Goal: Register for event/course

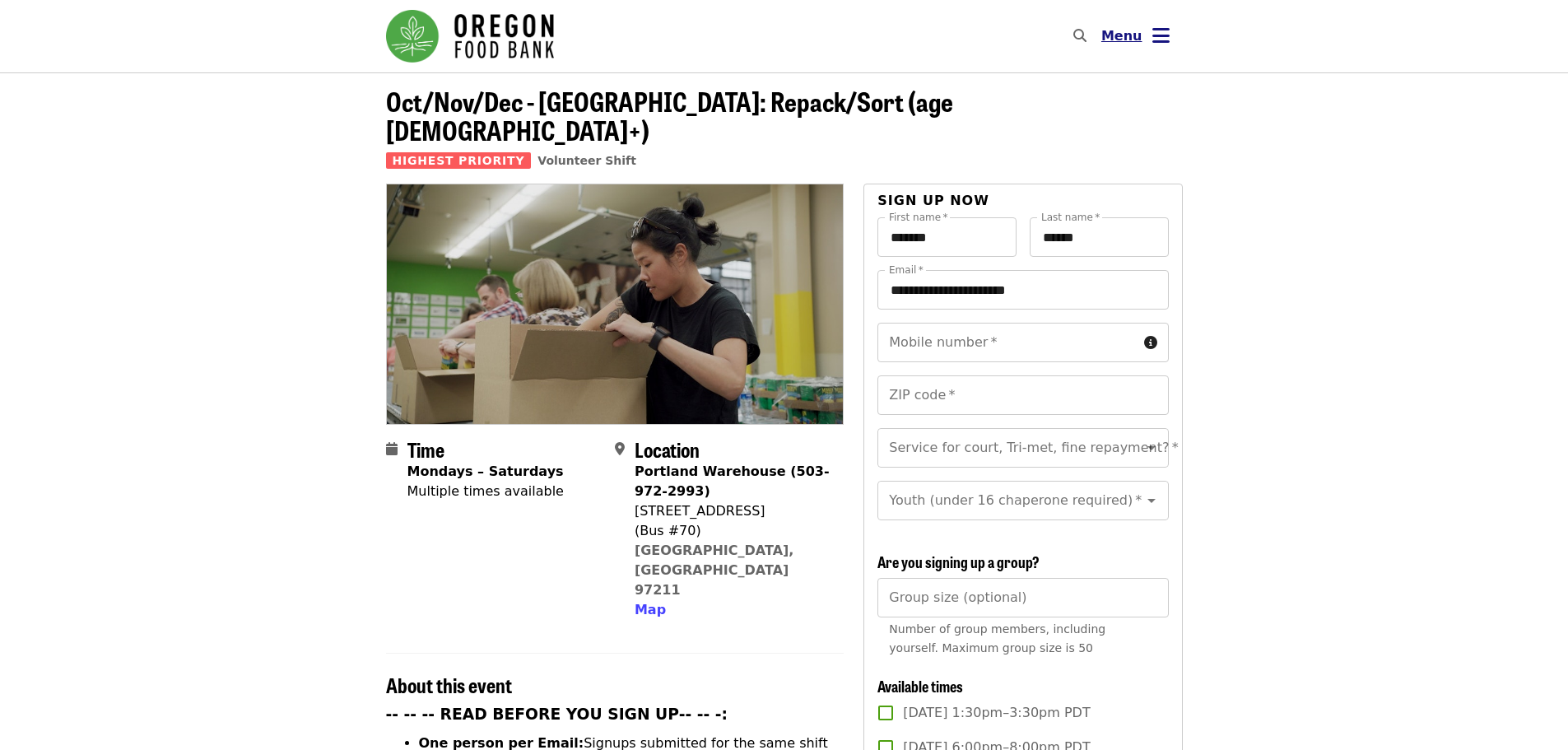
click at [1116, 39] on span "Menu" at bounding box center [1122, 36] width 42 height 16
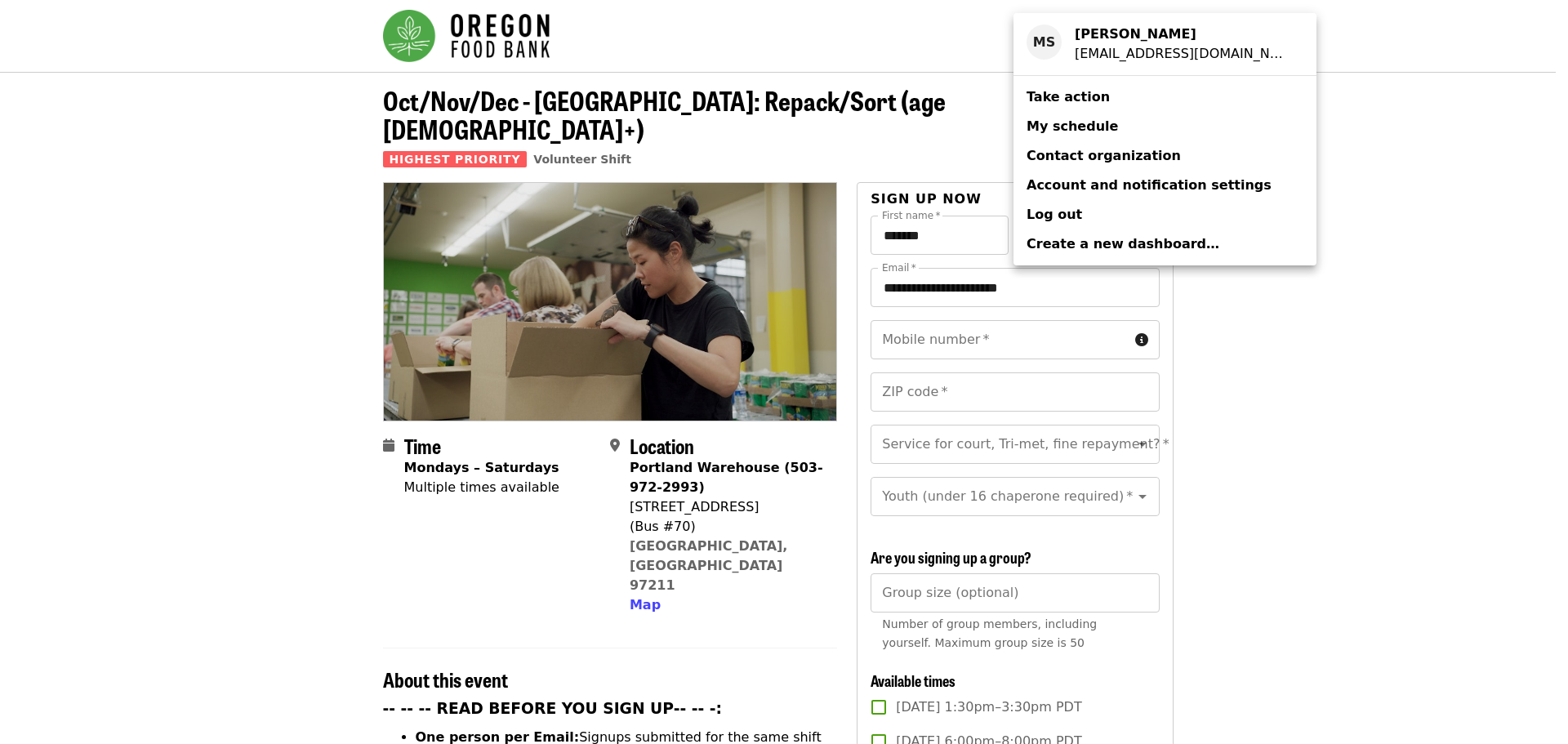
click at [1275, 125] on div "Account menu" at bounding box center [784, 372] width 1568 height 744
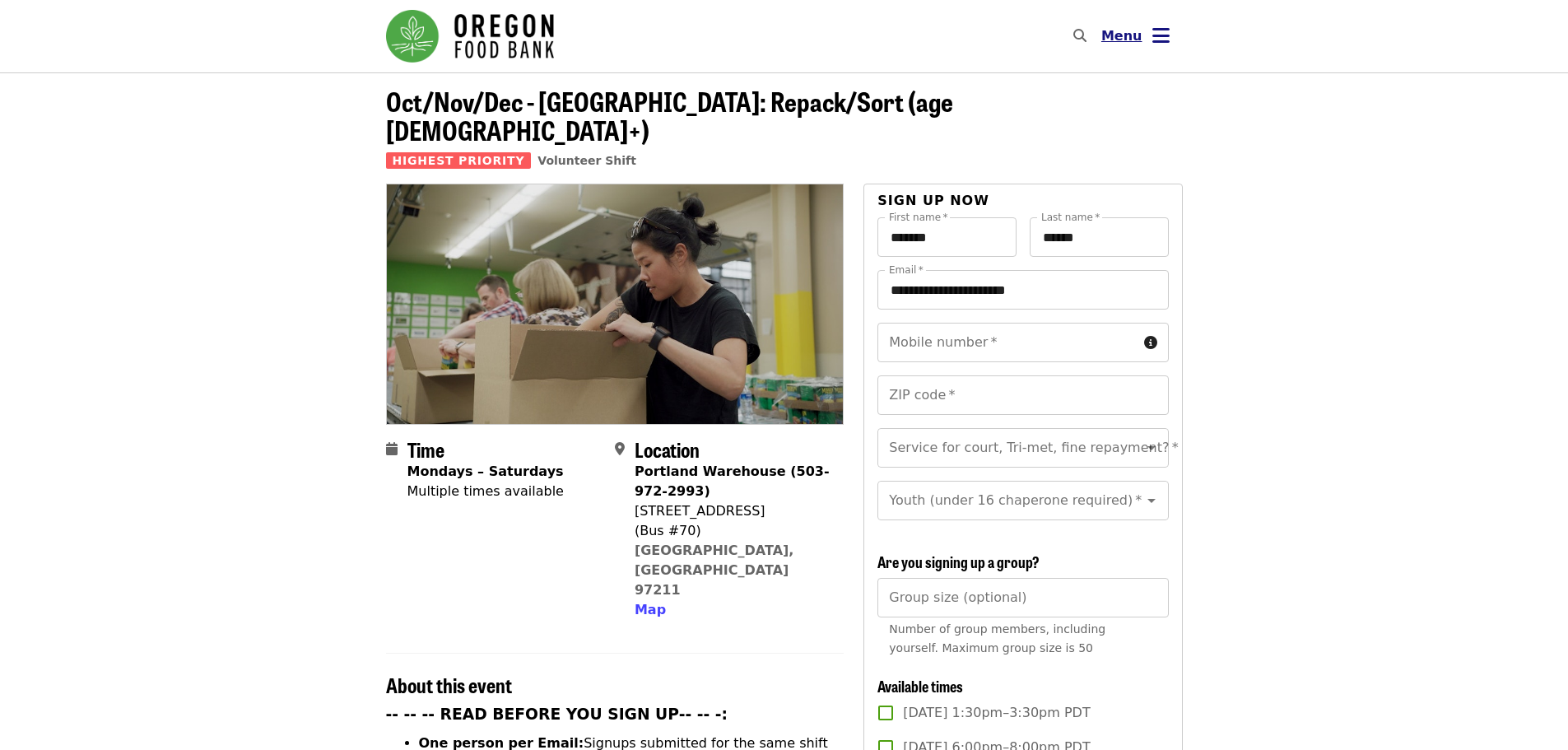
click at [1168, 31] on icon "bars icon" at bounding box center [1161, 35] width 17 height 24
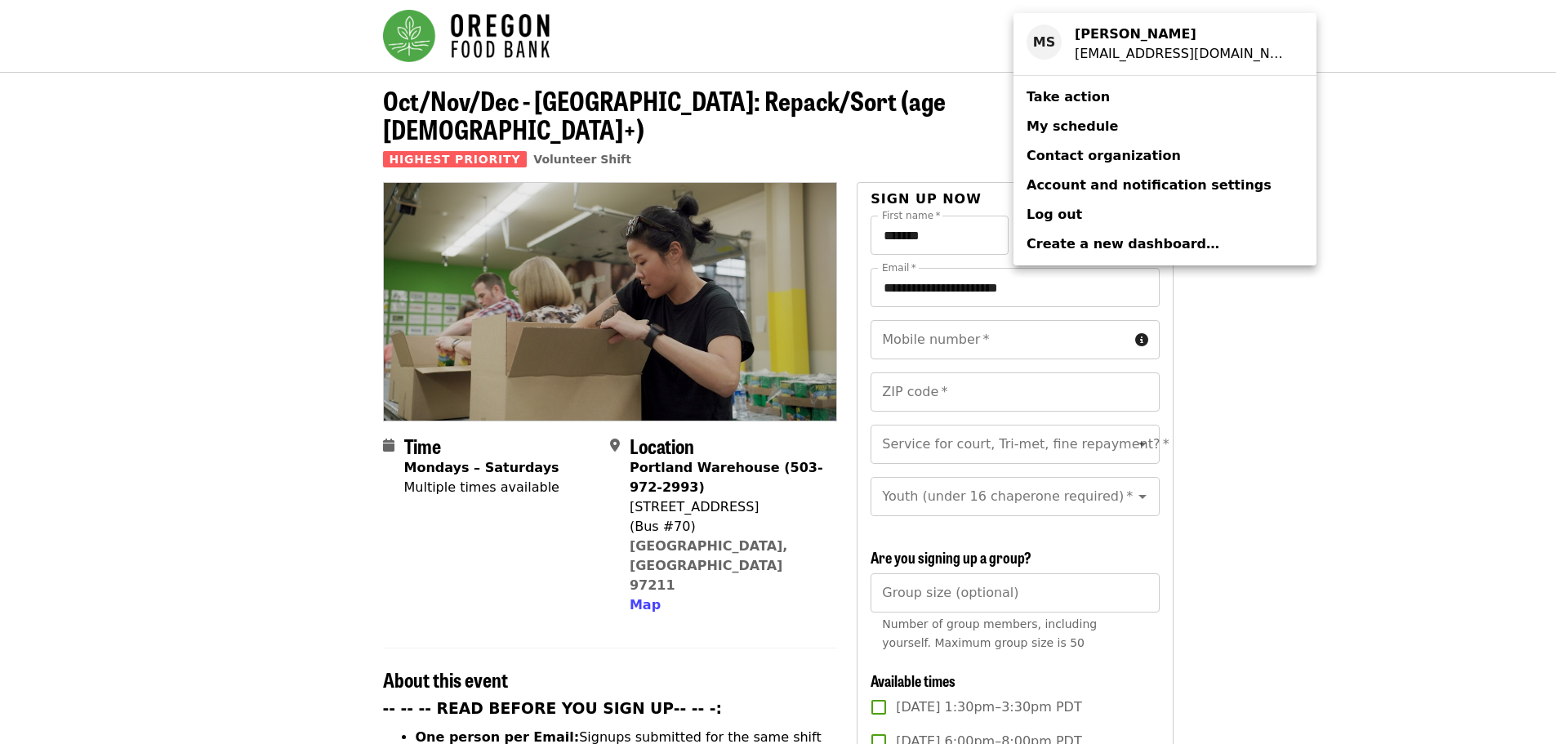
click at [1325, 187] on div "Account menu" at bounding box center [784, 372] width 1568 height 744
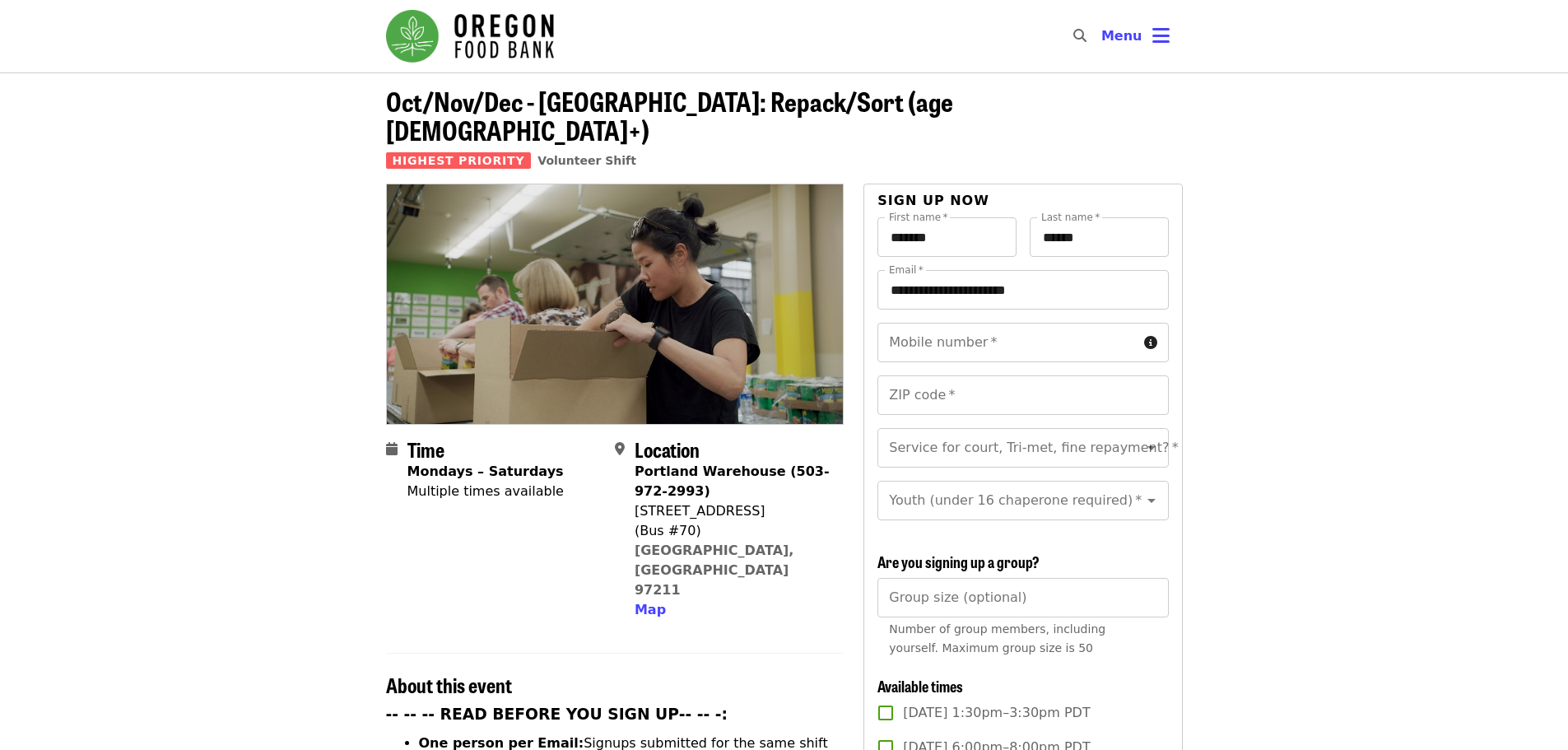
click at [523, 42] on img "Main navigation" at bounding box center [470, 36] width 168 height 53
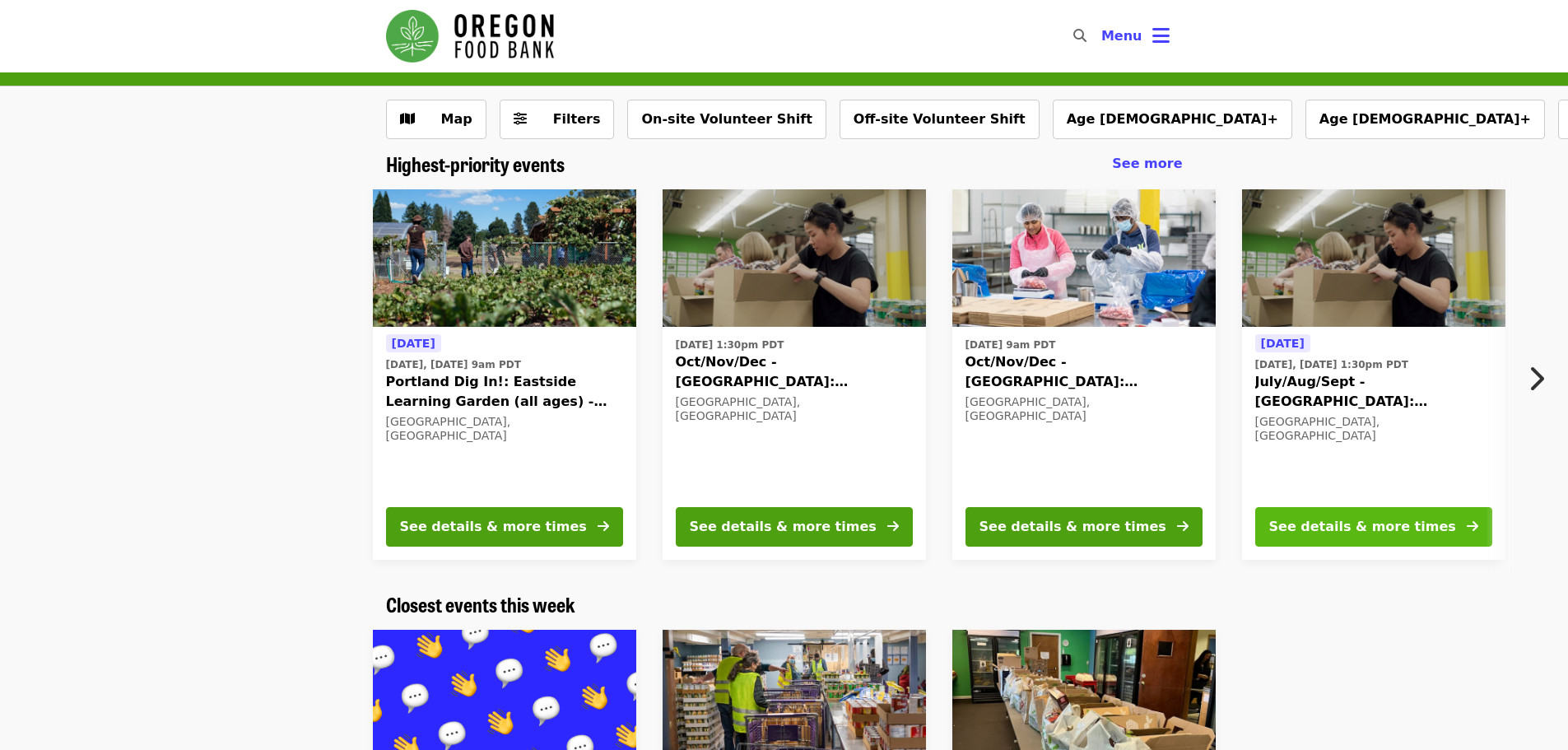
click at [1347, 523] on div "See details & more times" at bounding box center [1363, 527] width 187 height 20
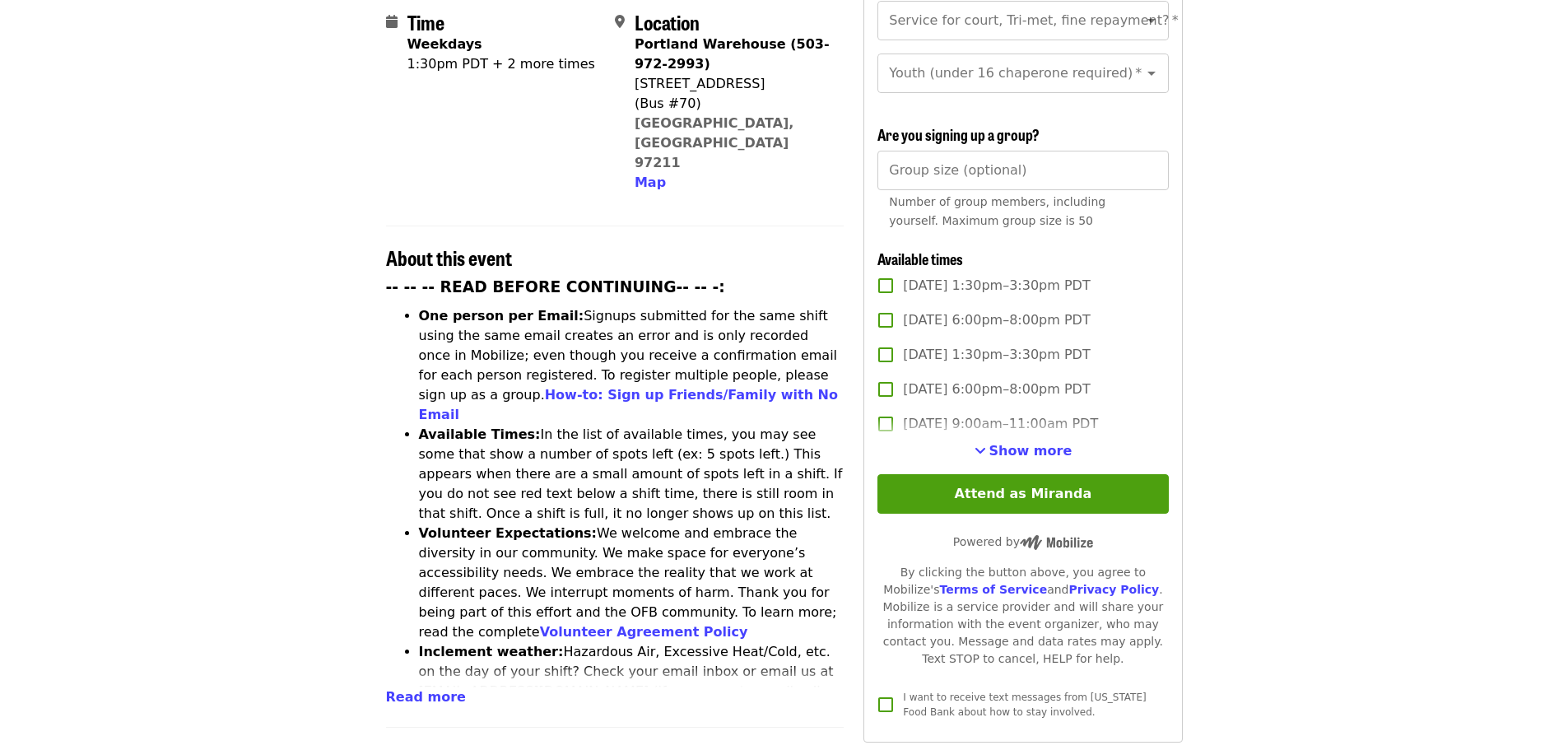
scroll to position [494, 0]
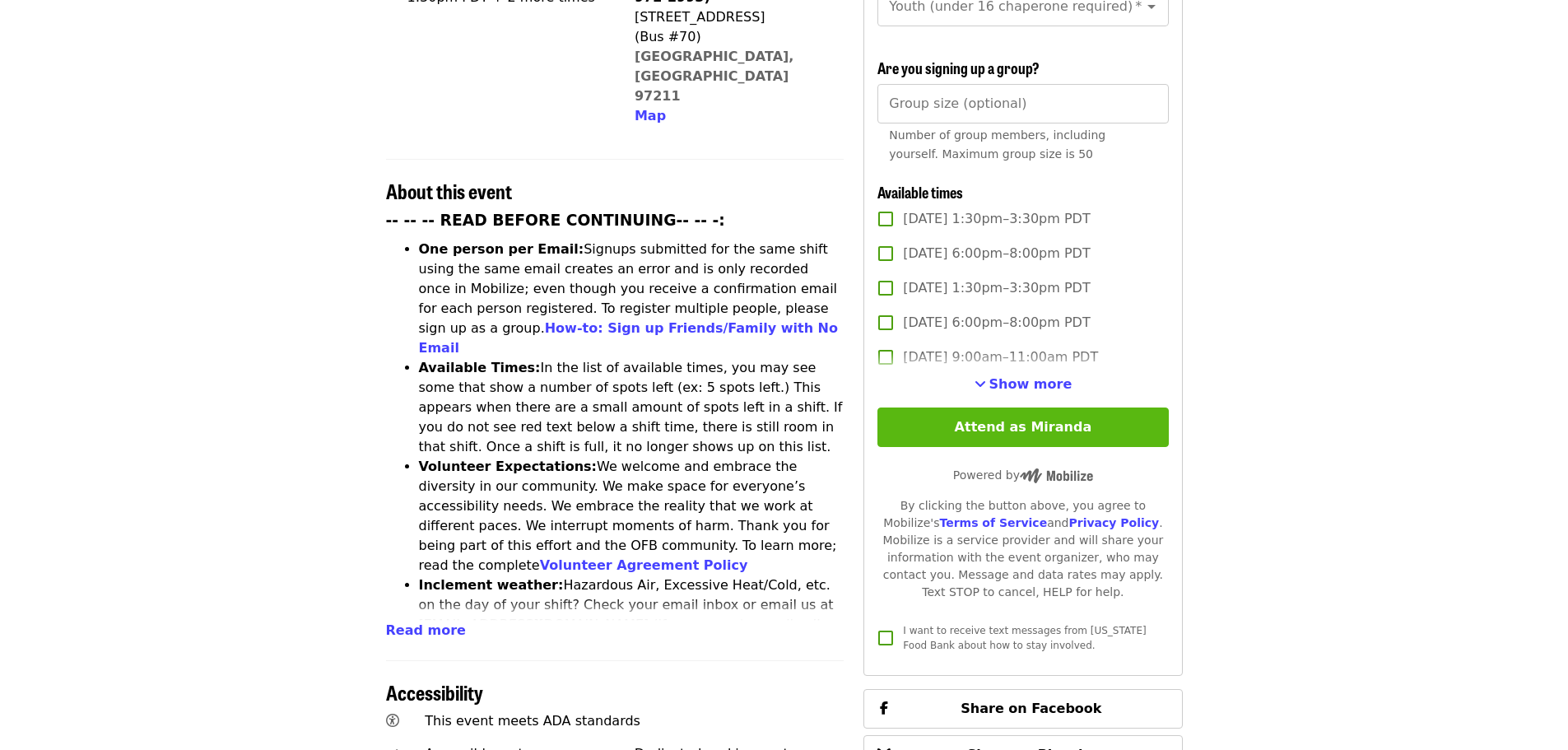
click at [1033, 421] on button "Attend as Miranda" at bounding box center [1023, 428] width 291 height 40
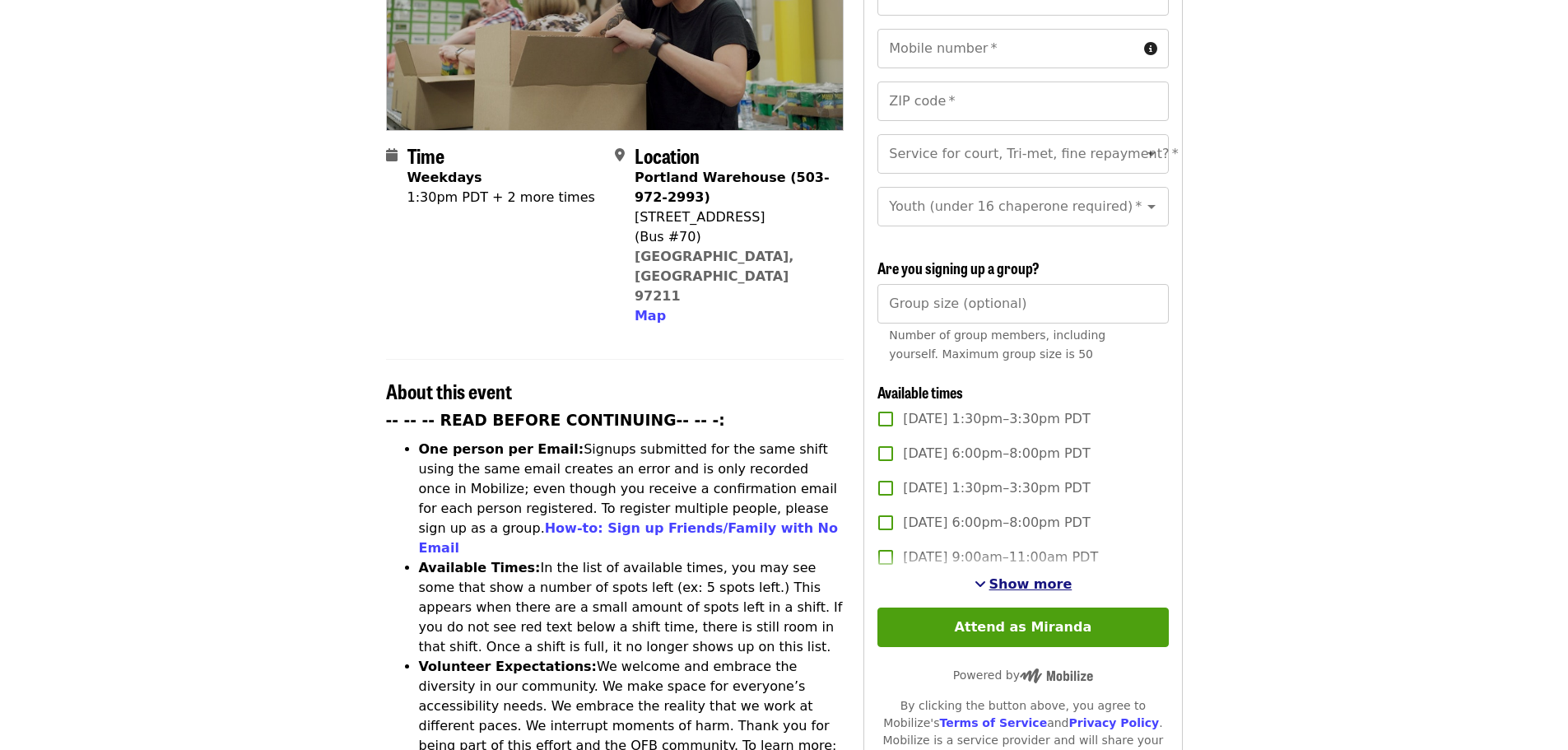
click at [1033, 576] on span "Show more" at bounding box center [1031, 584] width 83 height 16
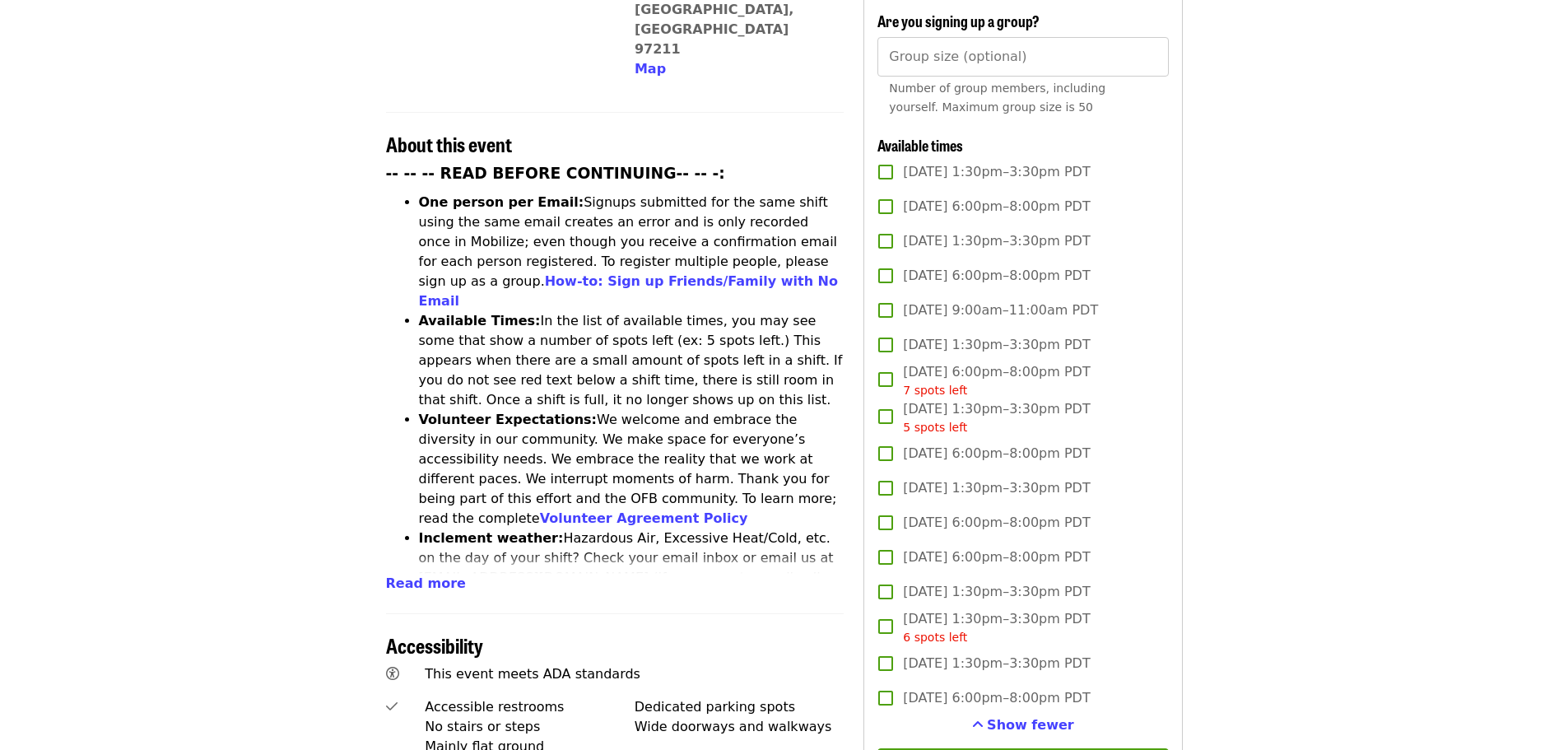
scroll to position [623, 0]
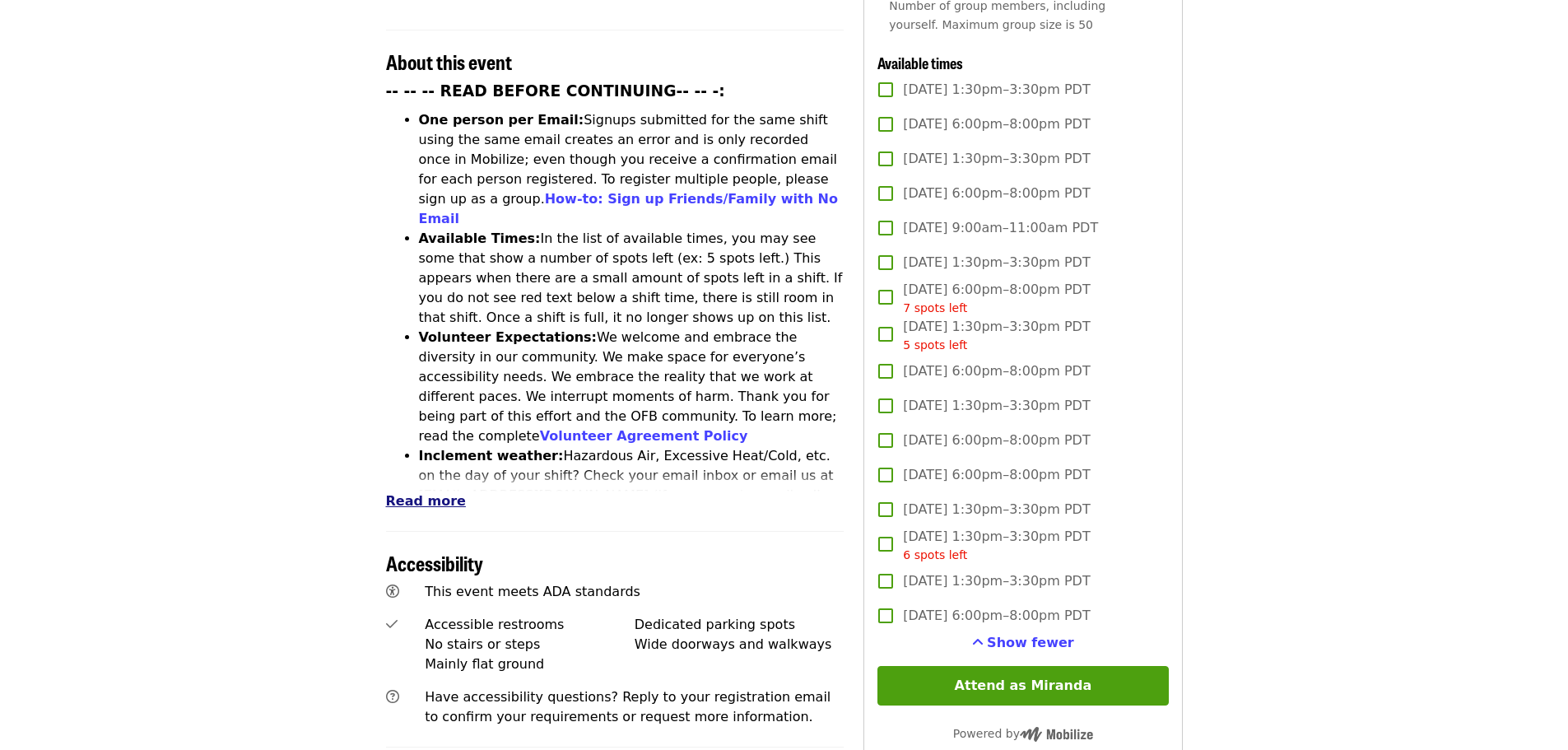
click at [434, 493] on span "Read more" at bounding box center [426, 501] width 80 height 16
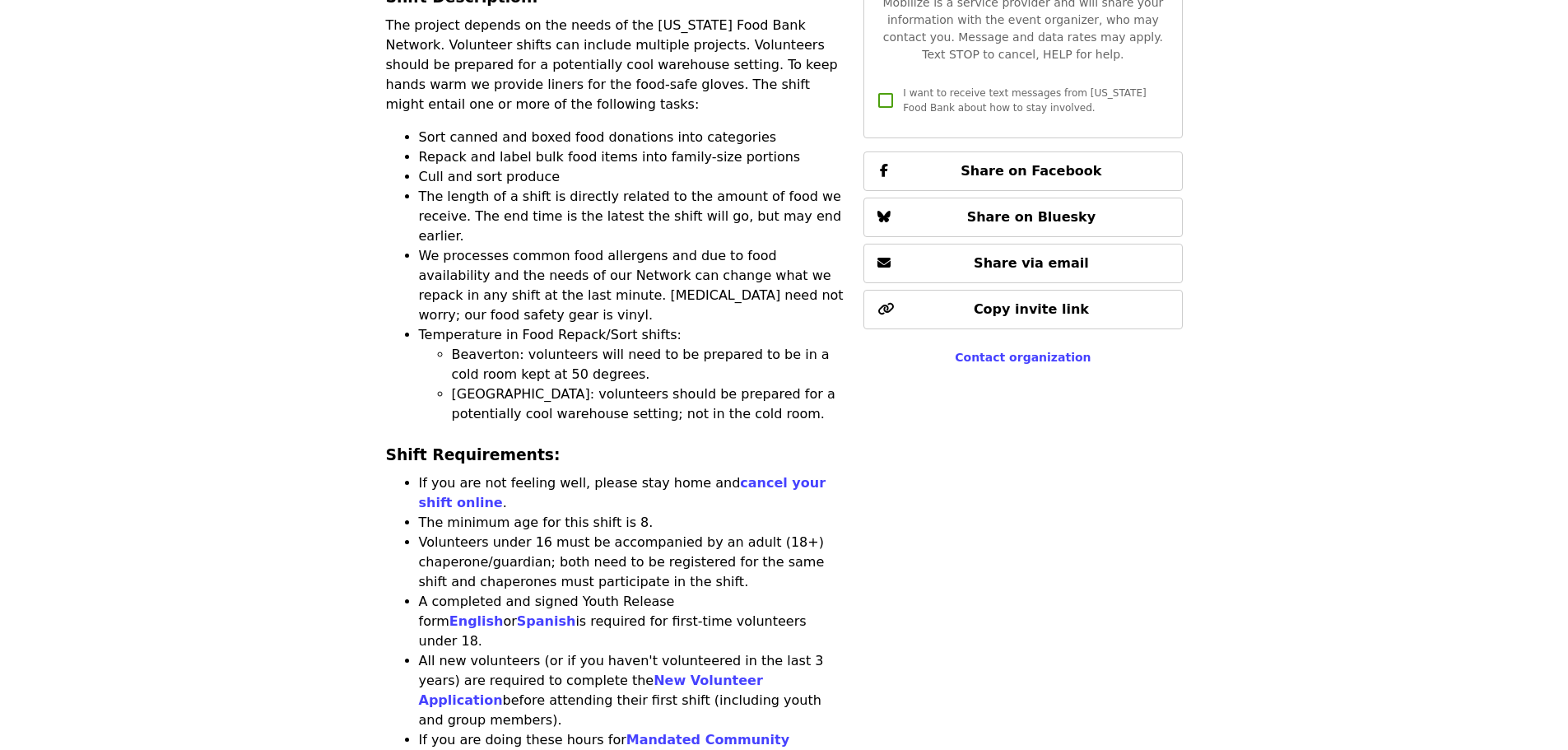
scroll to position [1447, 0]
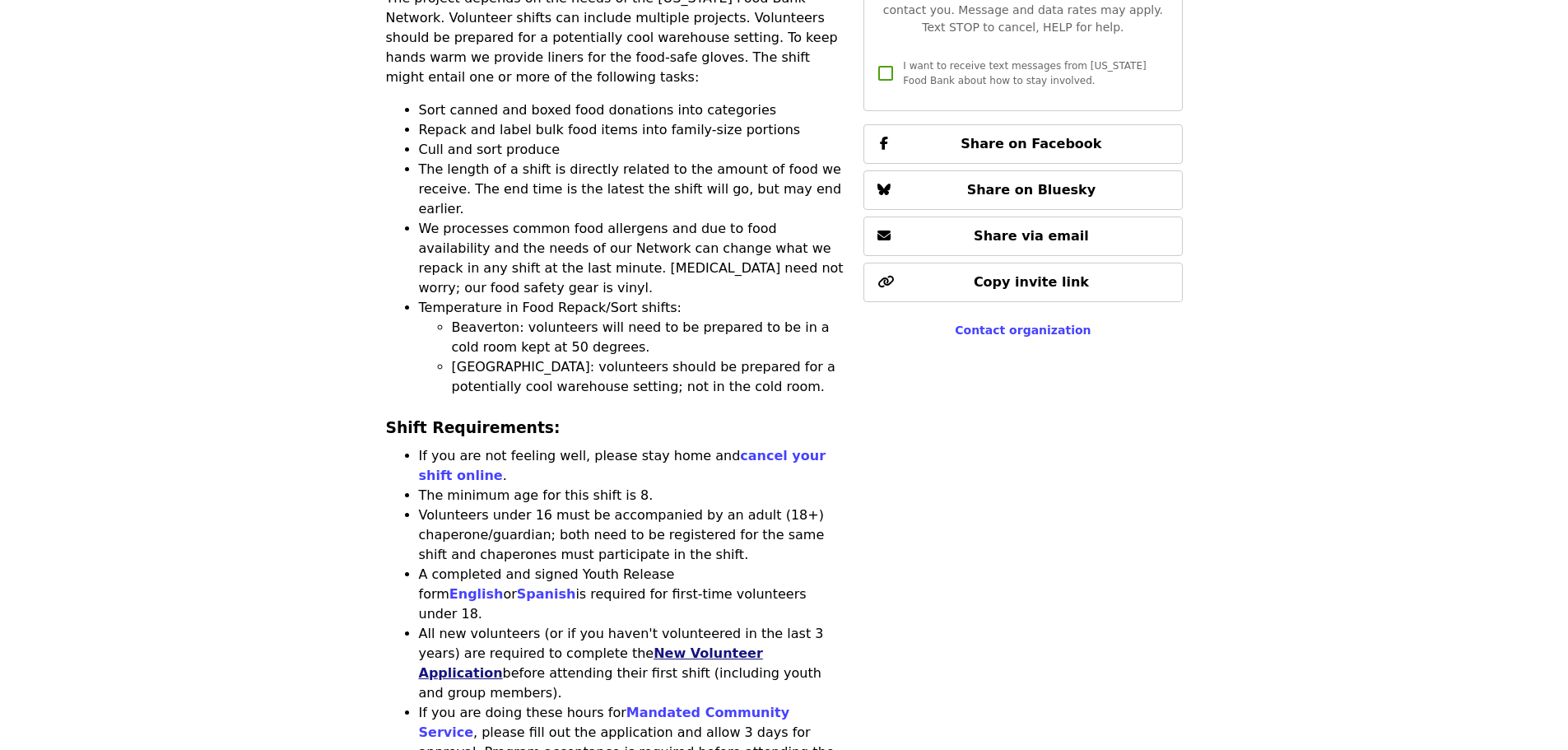
click at [675, 646] on link "New Volunteer Application" at bounding box center [591, 663] width 345 height 35
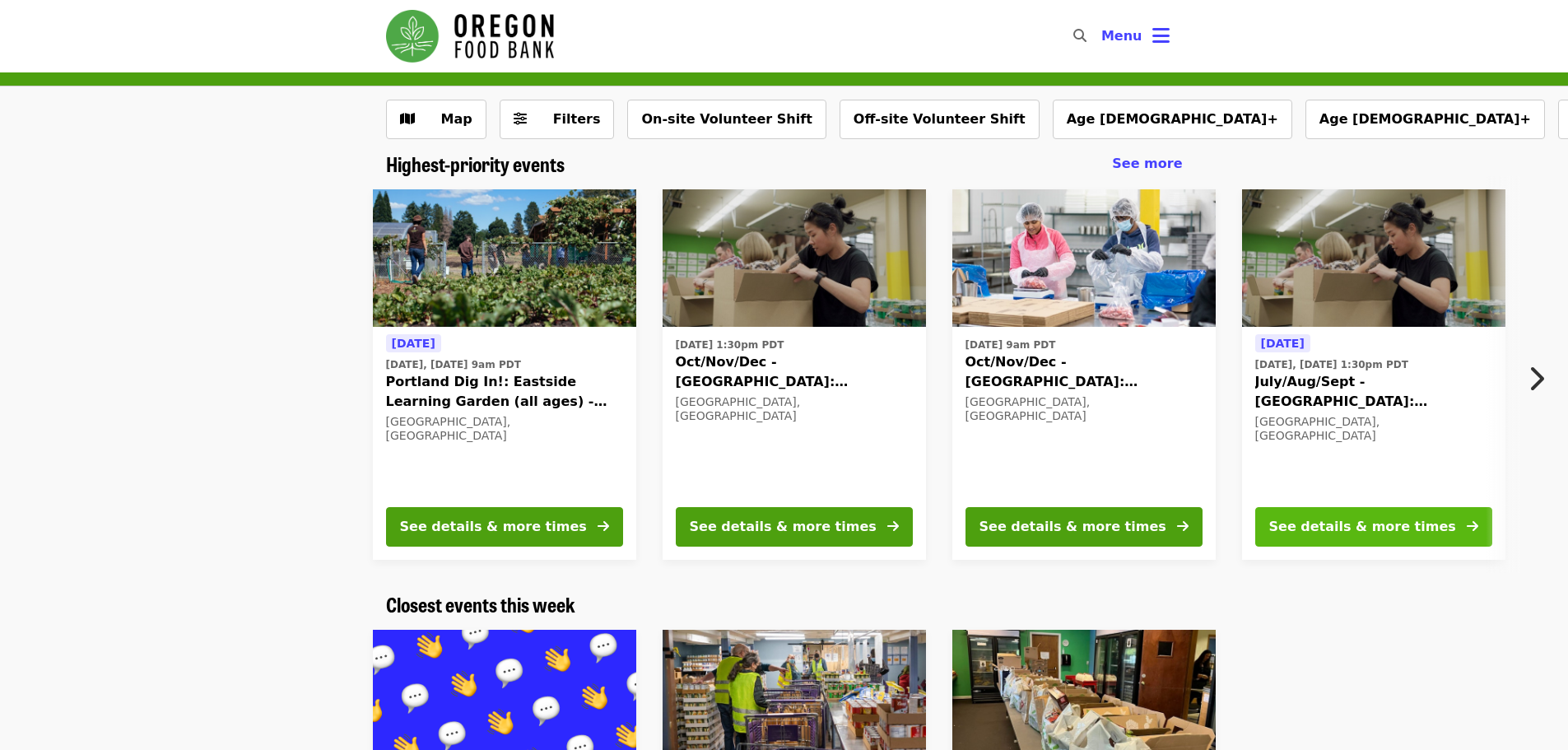
click at [1356, 523] on div "See details & more times" at bounding box center [1363, 527] width 187 height 20
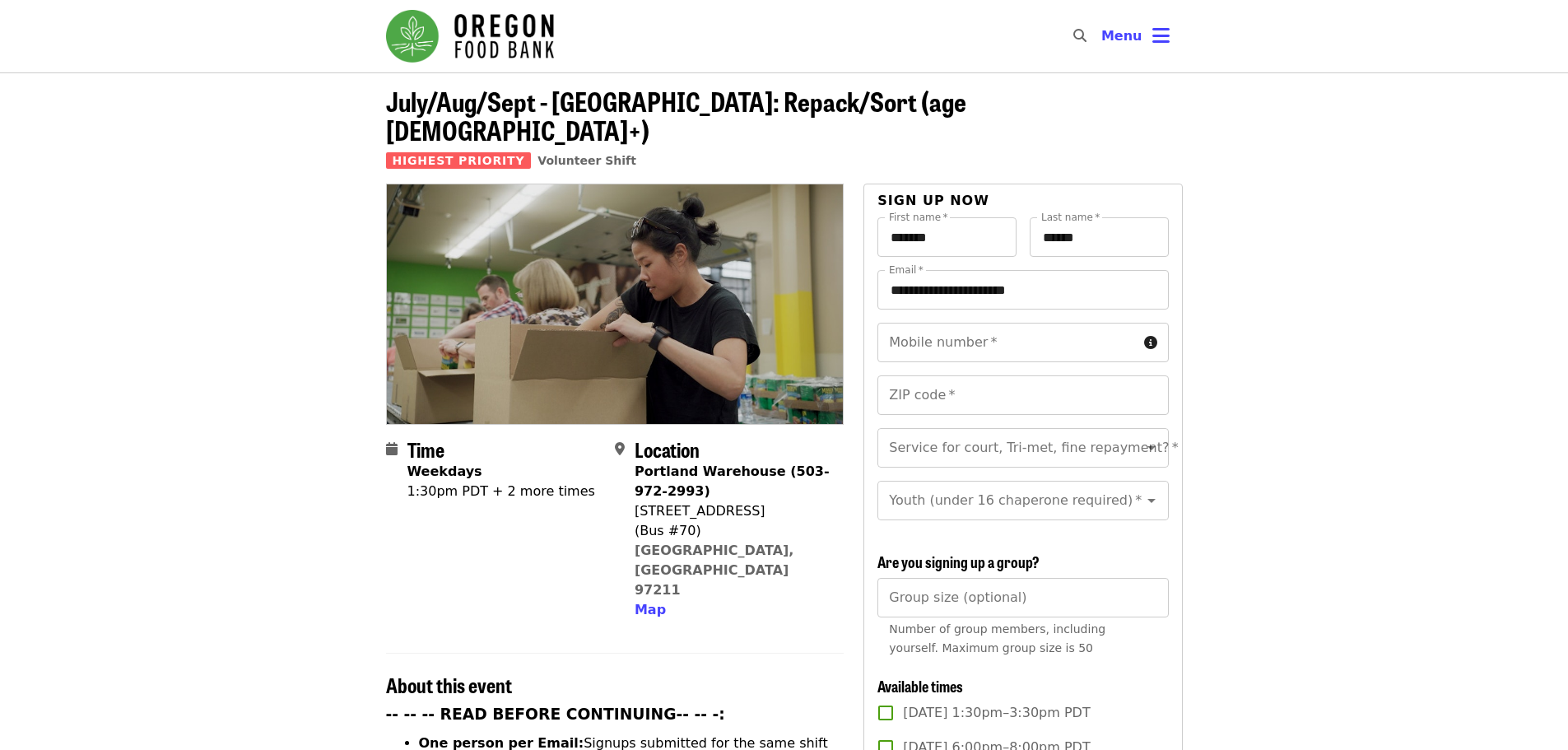
click at [514, 482] on div "1:30pm PDT + 2 more times" at bounding box center [501, 491] width 188 height 20
drag, startPoint x: 693, startPoint y: 503, endPoint x: 676, endPoint y: 496, distance: 18.4
click at [676, 521] on div "(Bus #70)" at bounding box center [733, 531] width 196 height 20
click at [713, 521] on div "(Bus #70)" at bounding box center [733, 531] width 196 height 20
drag, startPoint x: 740, startPoint y: 485, endPoint x: 635, endPoint y: 444, distance: 112.7
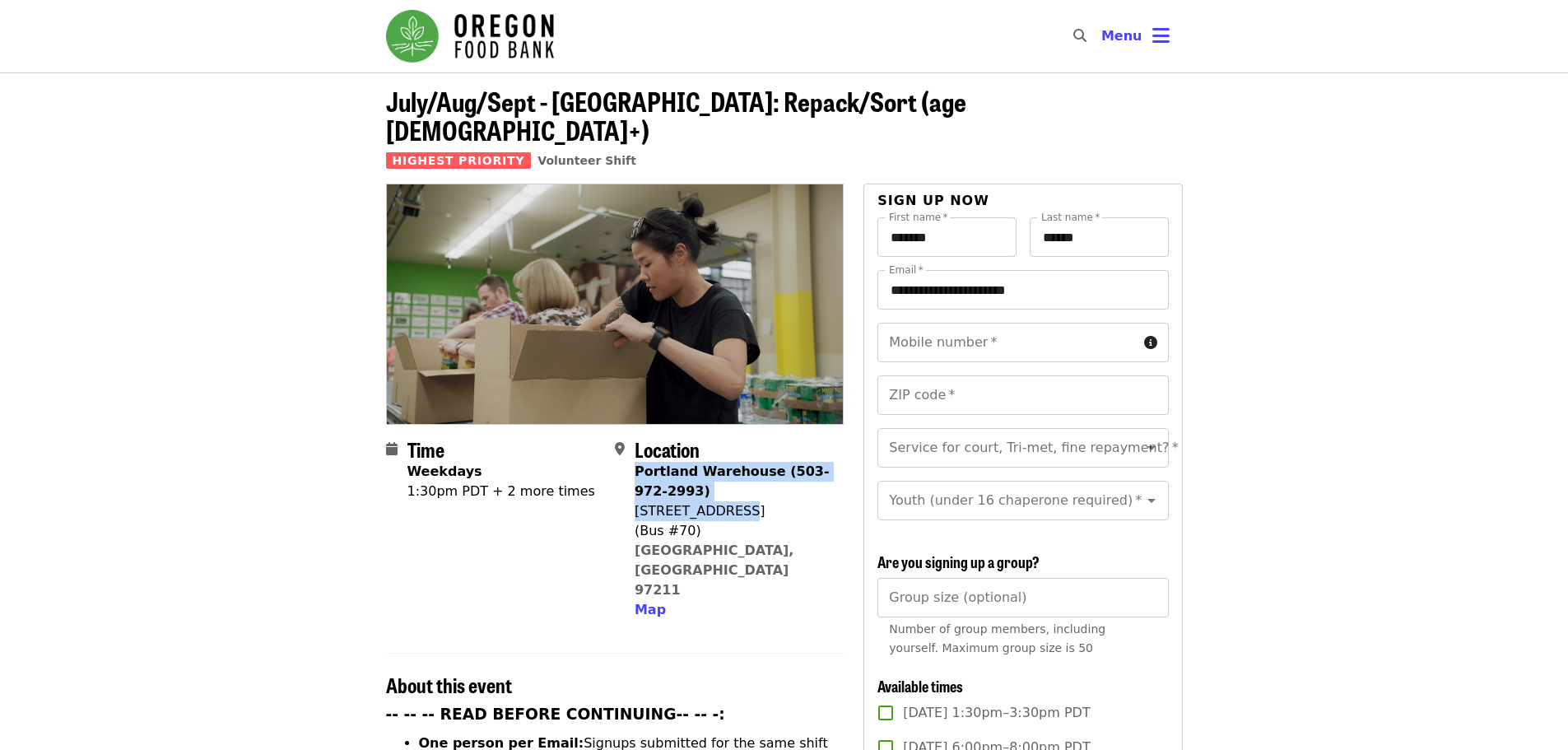
click at [635, 462] on span "Portland Warehouse (503-972-2993) 7900 NE 33rd Dr (Bus #70) Portland, OR 97211 …" at bounding box center [733, 540] width 196 height 158
copy span "Portland Warehouse (503-972-2993) 7900 NE 33rd Dr"
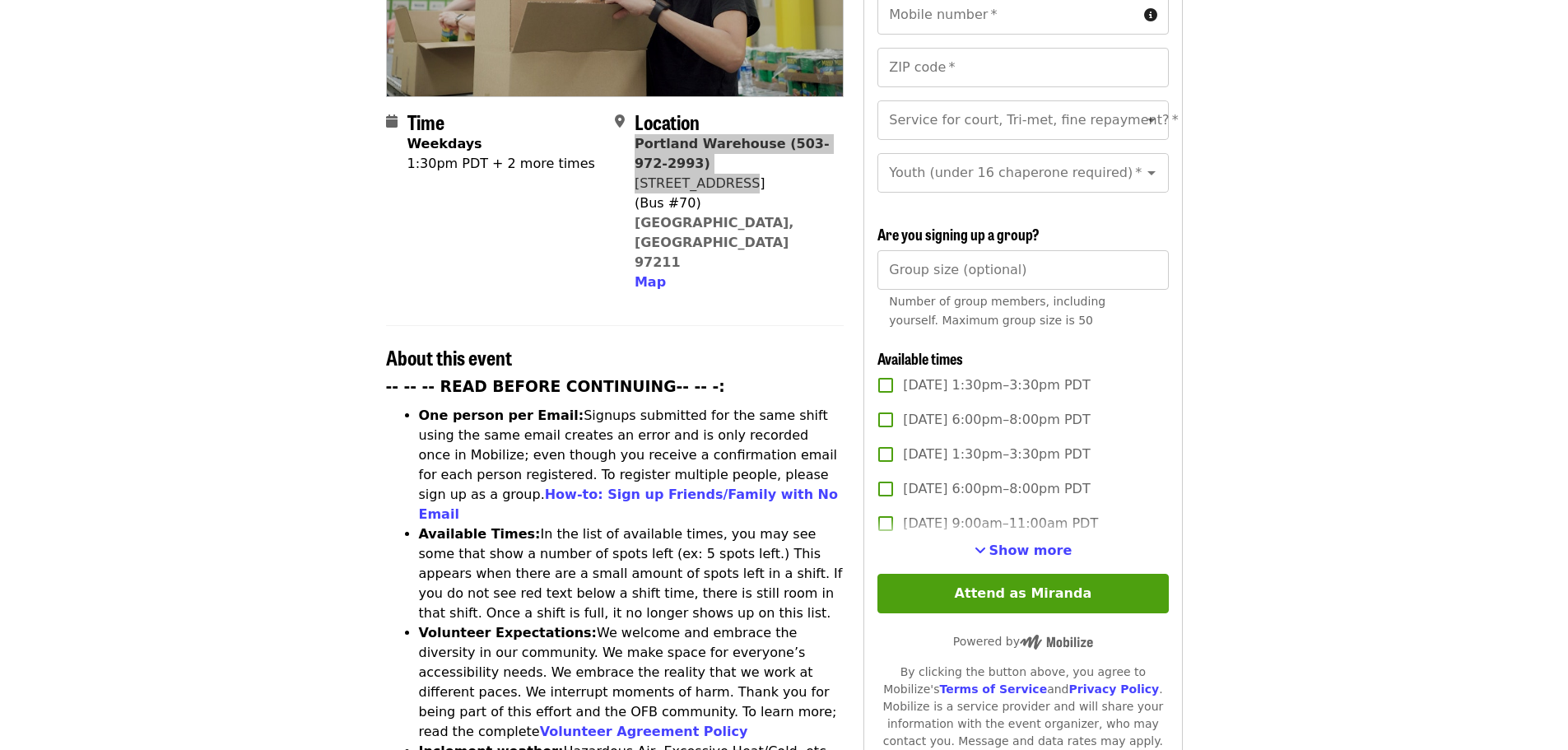
scroll to position [412, 0]
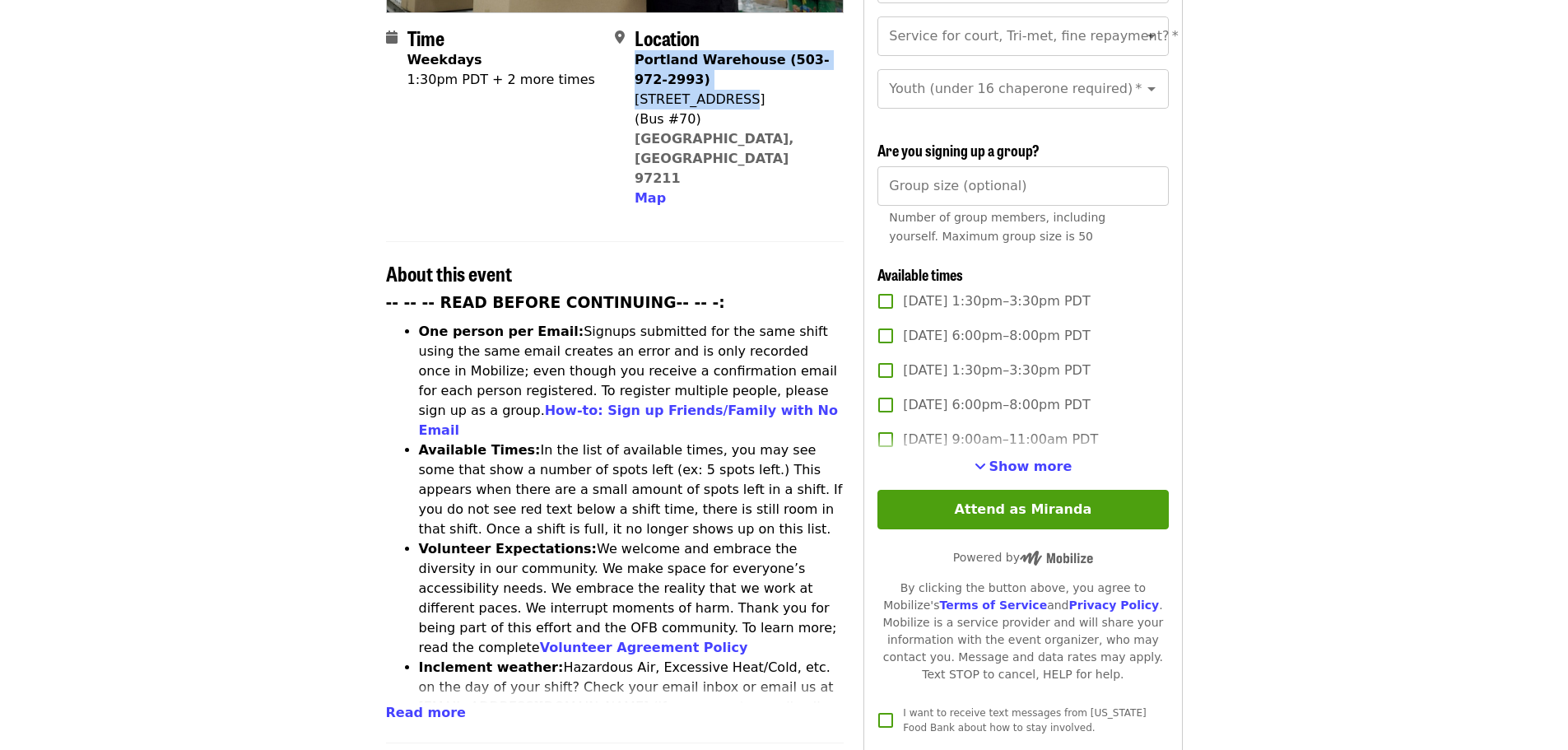
drag, startPoint x: 421, startPoint y: 645, endPoint x: 428, endPoint y: 639, distance: 9.2
click at [421, 706] on span "Read more" at bounding box center [426, 713] width 80 height 16
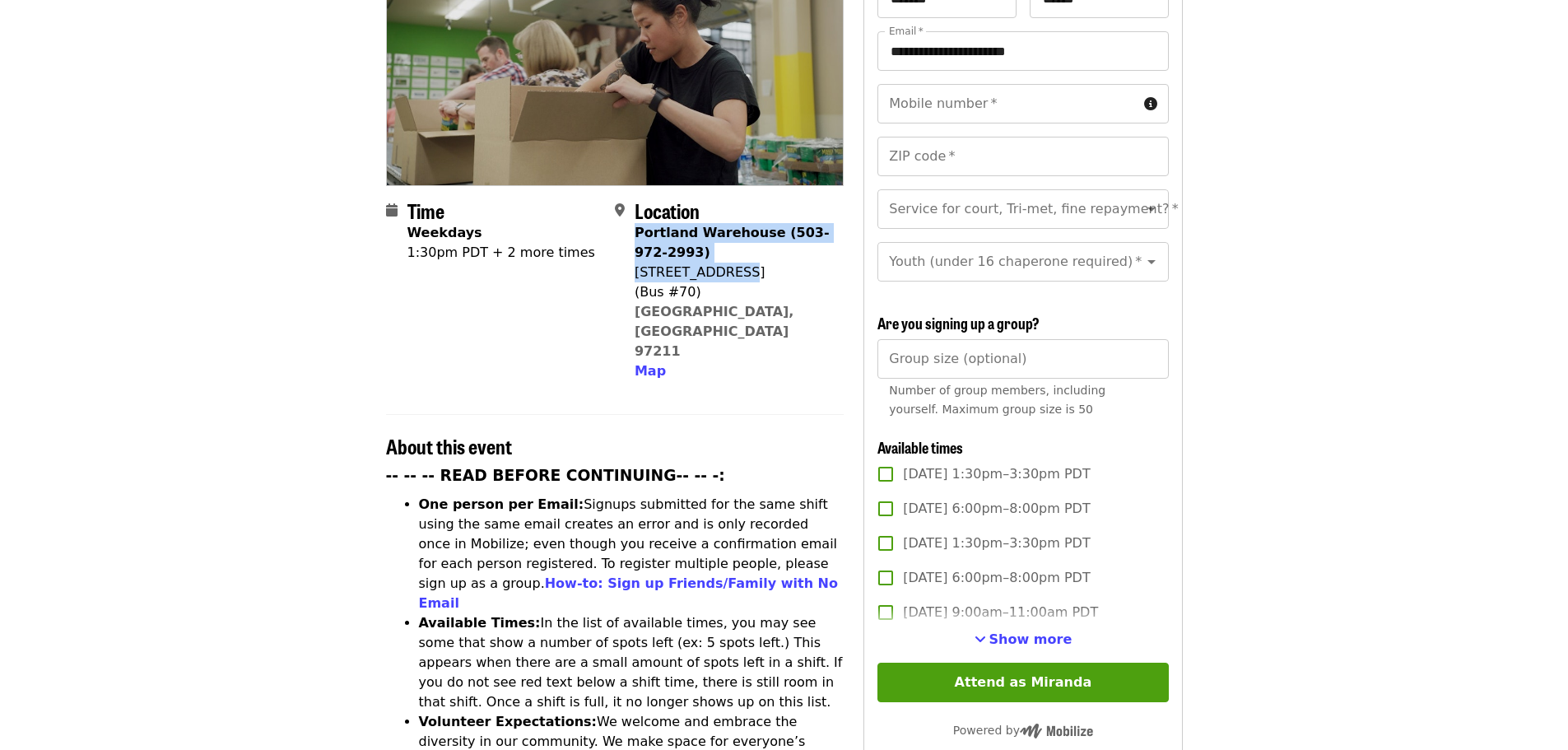
scroll to position [0, 0]
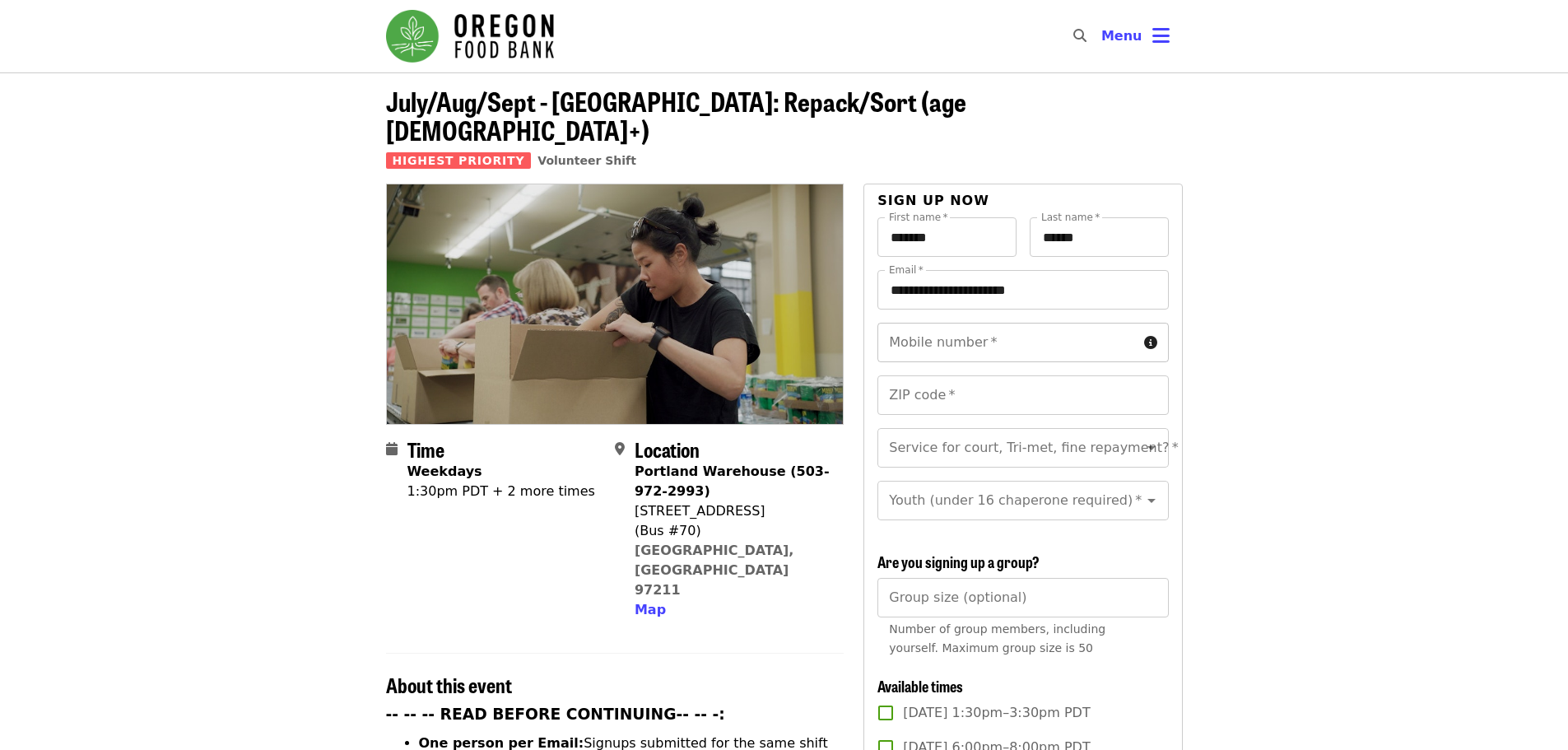
click at [1021, 323] on input "Mobile number   *" at bounding box center [1007, 343] width 260 height 40
type input "**********"
type input "*****"
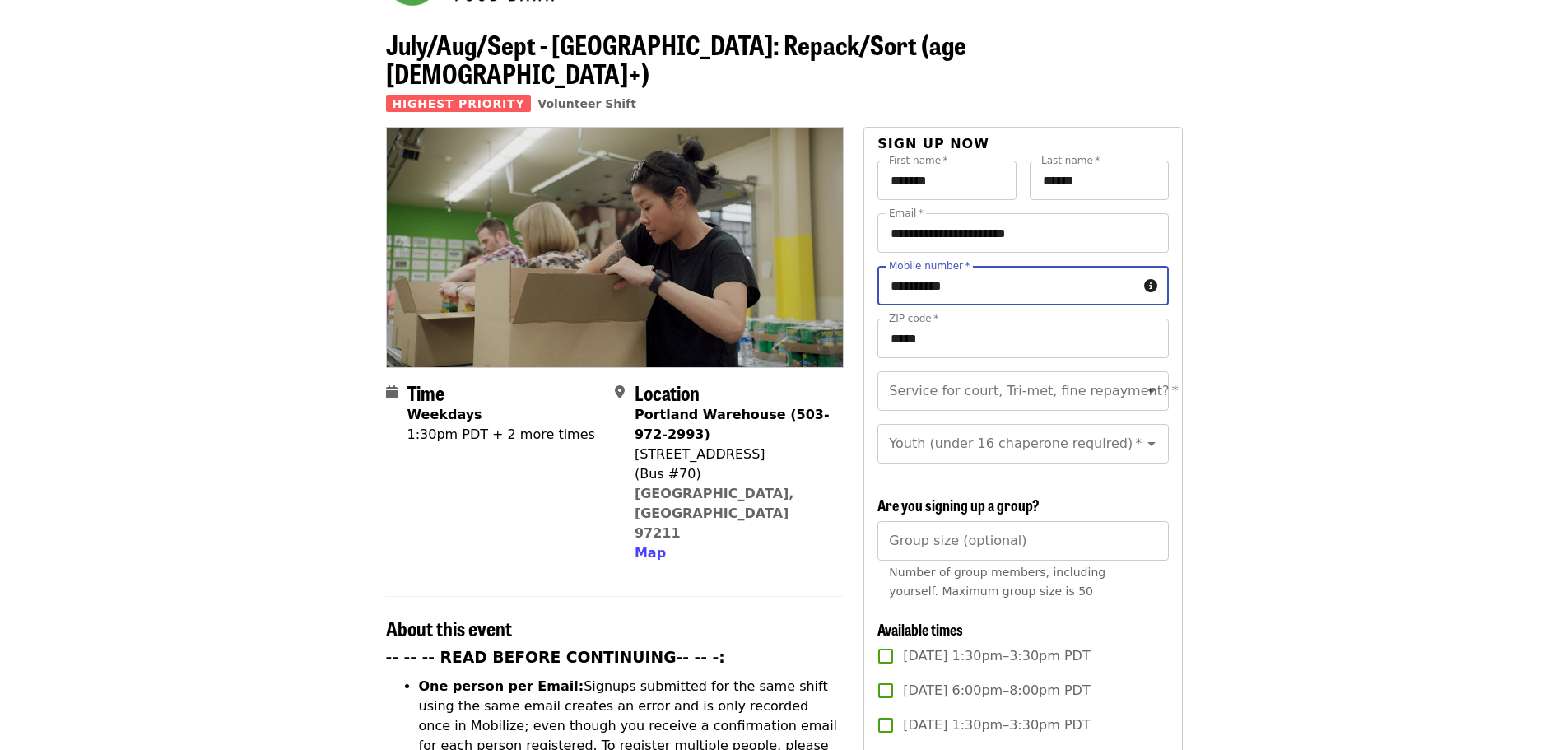
scroll to position [82, 0]
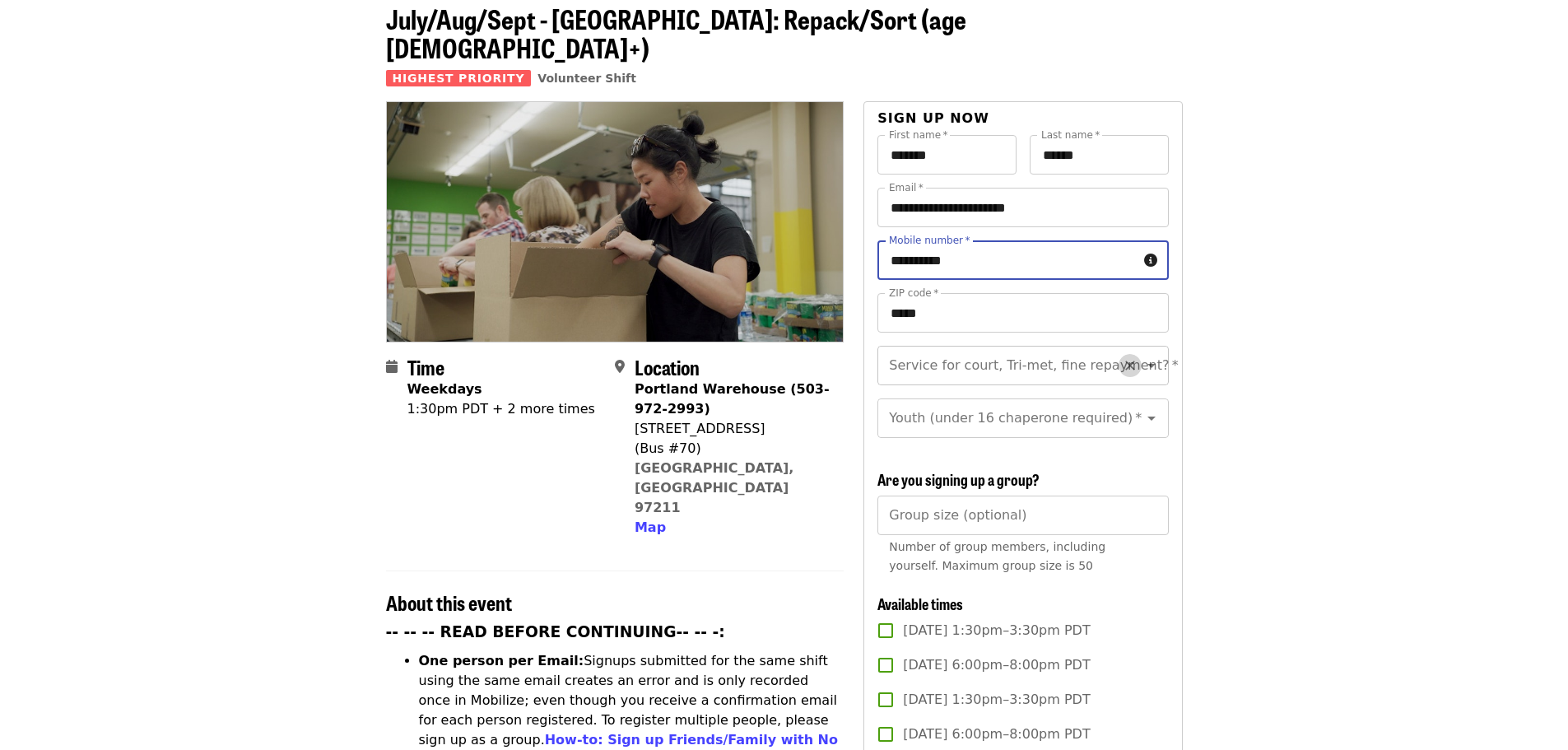
click at [1122, 357] on icon "Clear" at bounding box center [1130, 365] width 16 height 16
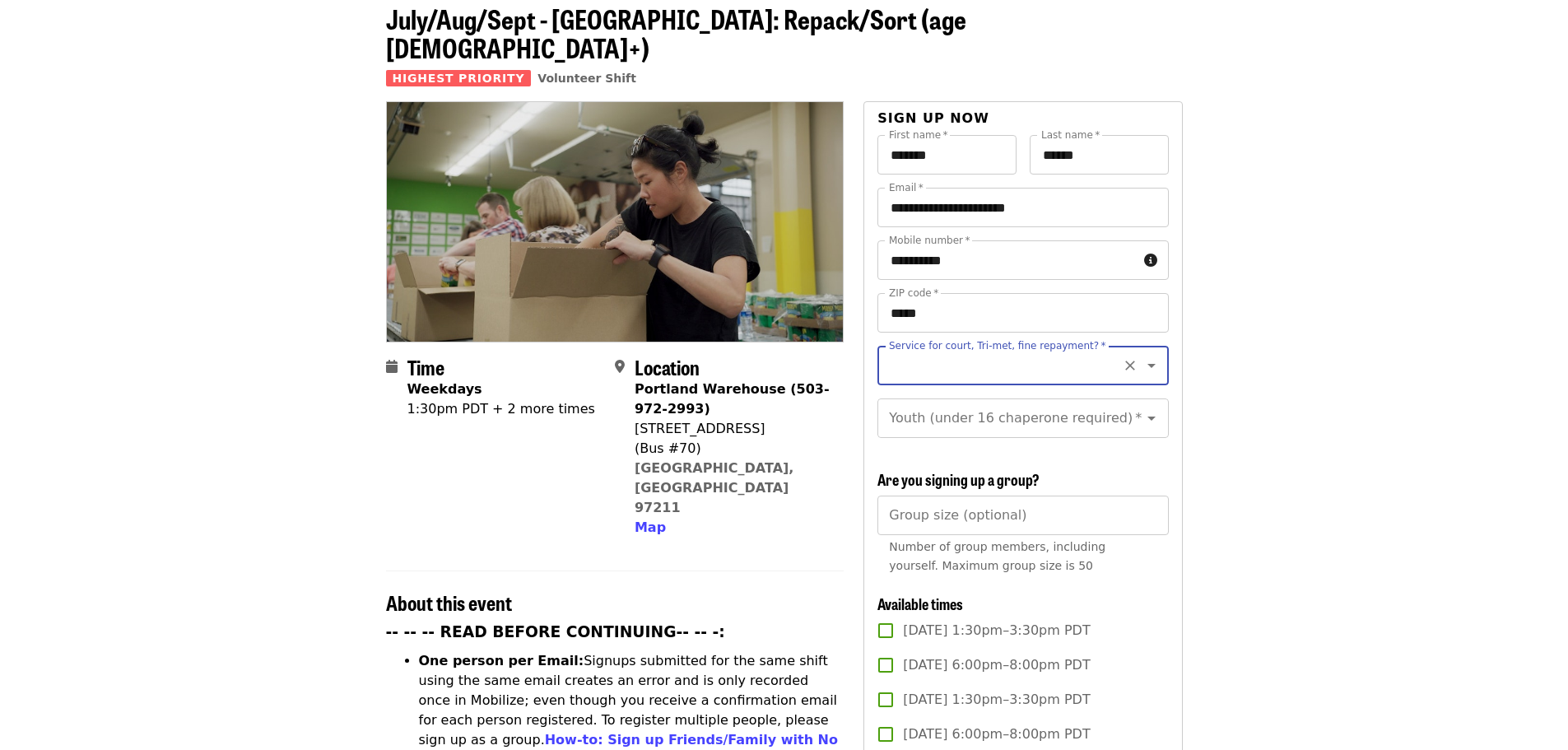
click at [1148, 364] on icon "Open" at bounding box center [1152, 366] width 8 height 4
click at [1075, 376] on li "No" at bounding box center [1017, 381] width 278 height 29
type input "**"
click at [1142, 409] on icon "Open" at bounding box center [1152, 418] width 20 height 20
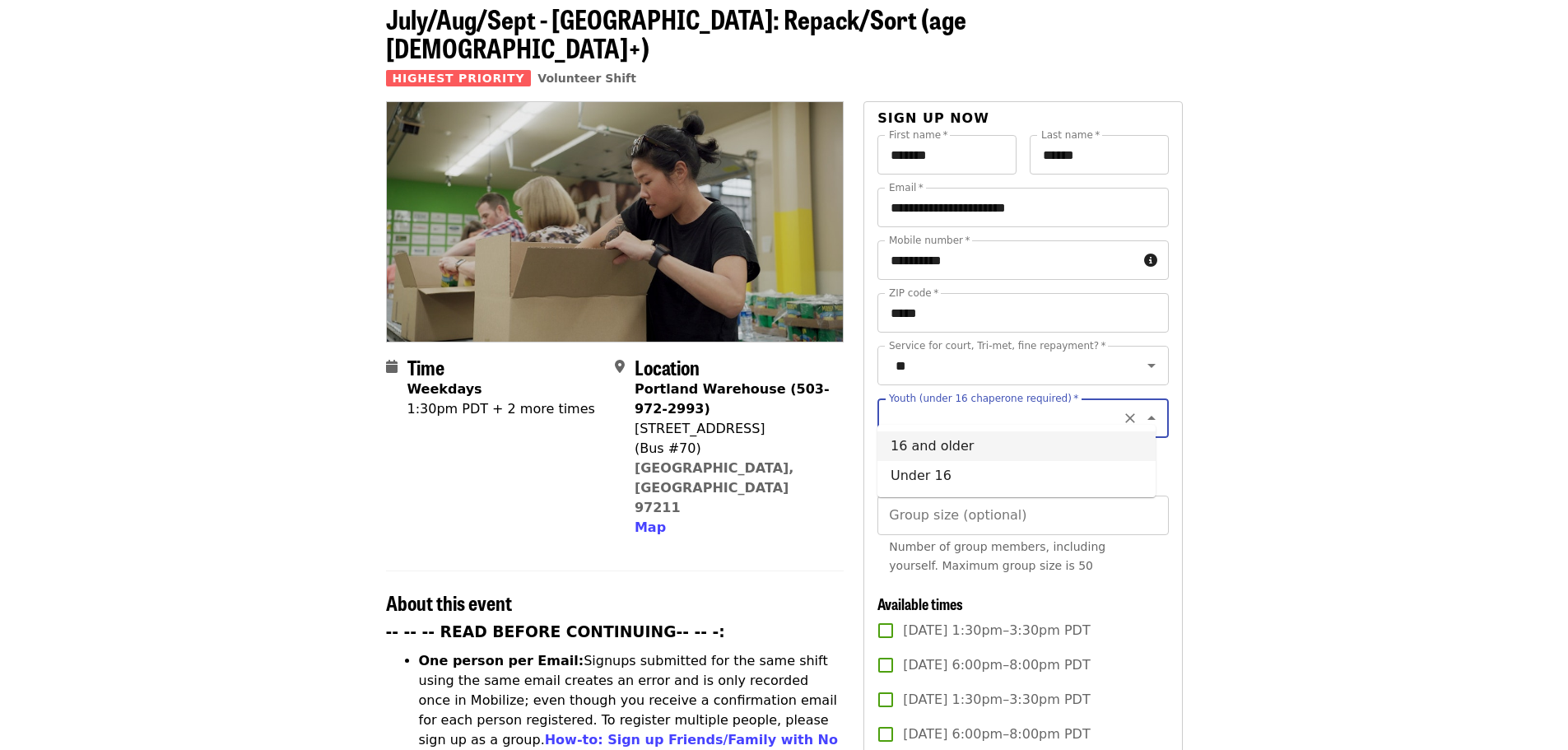
click at [1005, 449] on li "16 and older" at bounding box center [1017, 446] width 278 height 29
type input "**********"
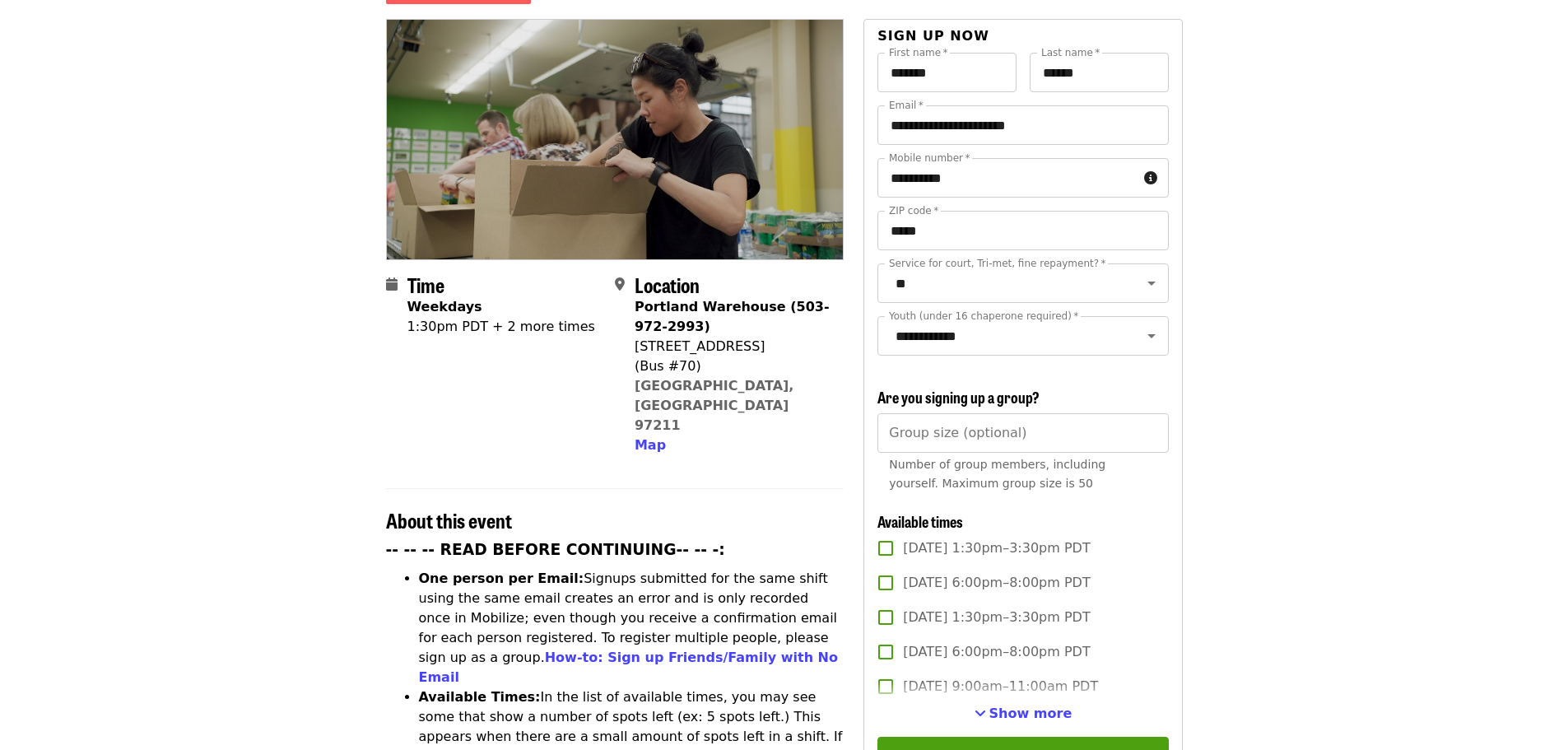
scroll to position [247, 0]
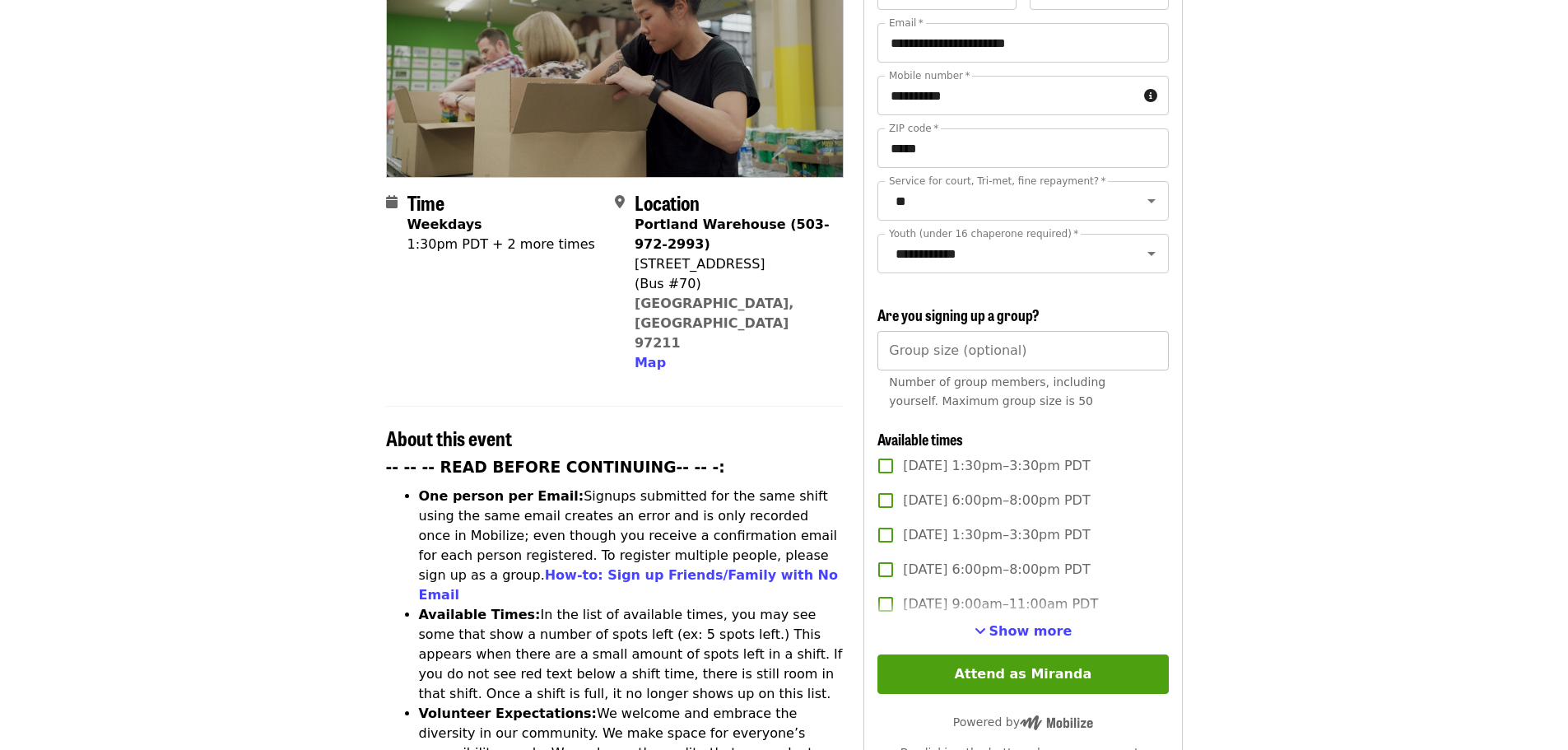
click at [1091, 350] on input "Group size (optional)" at bounding box center [1023, 351] width 291 height 40
click at [1151, 341] on input "*" at bounding box center [1023, 351] width 291 height 40
type input "*"
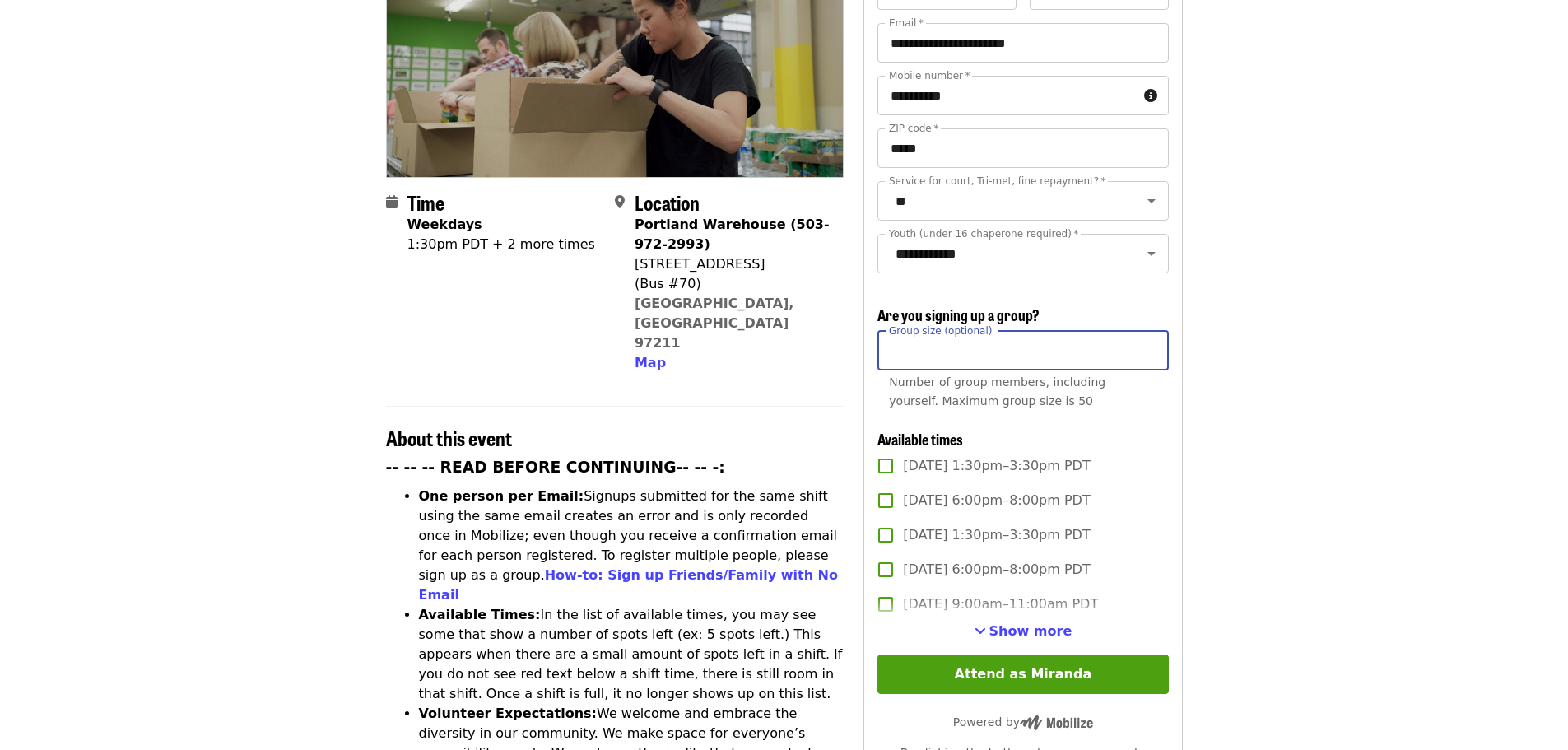
click at [1151, 341] on input "*" at bounding box center [1023, 351] width 291 height 40
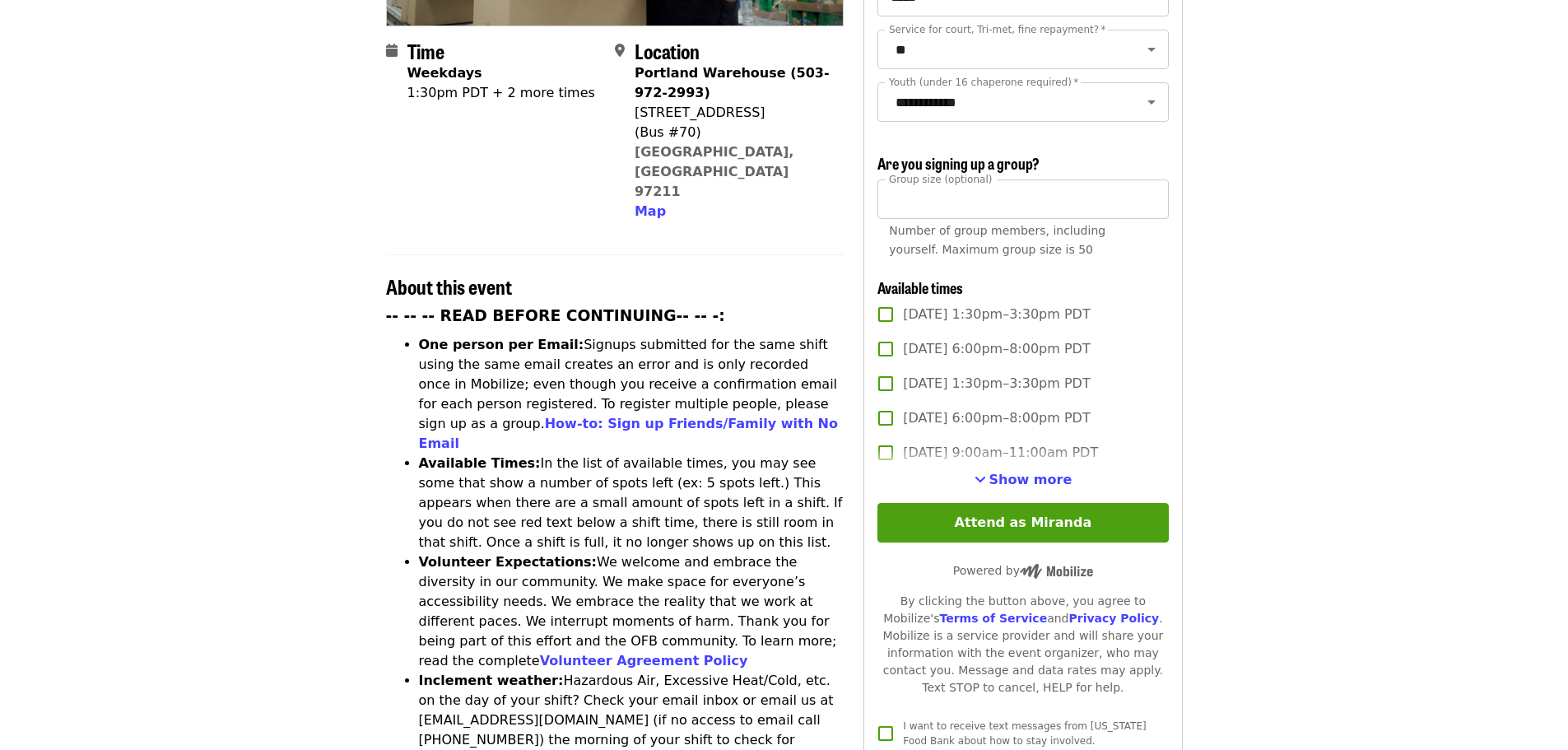
scroll to position [412, 0]
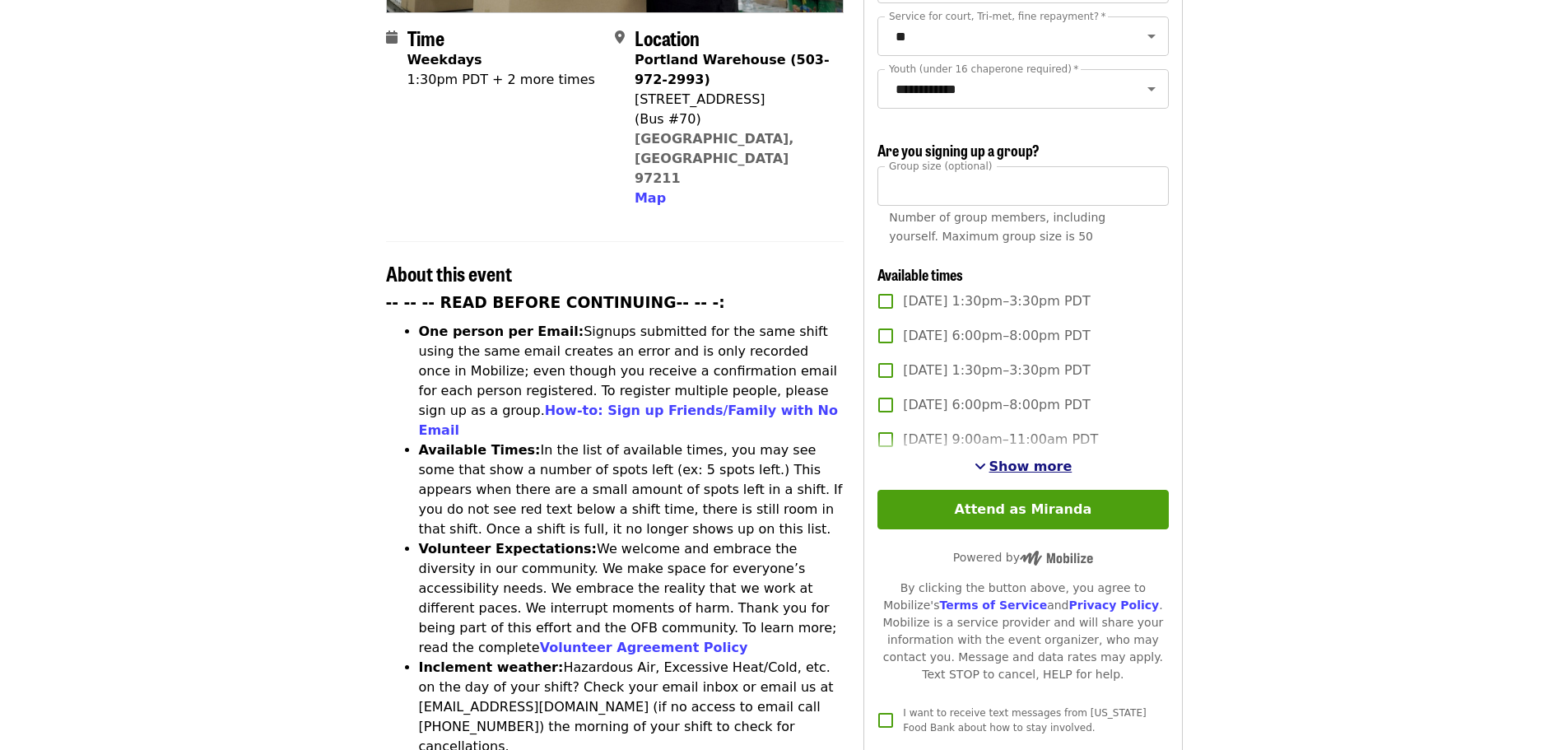
click at [1025, 466] on span "Show more" at bounding box center [1031, 467] width 83 height 16
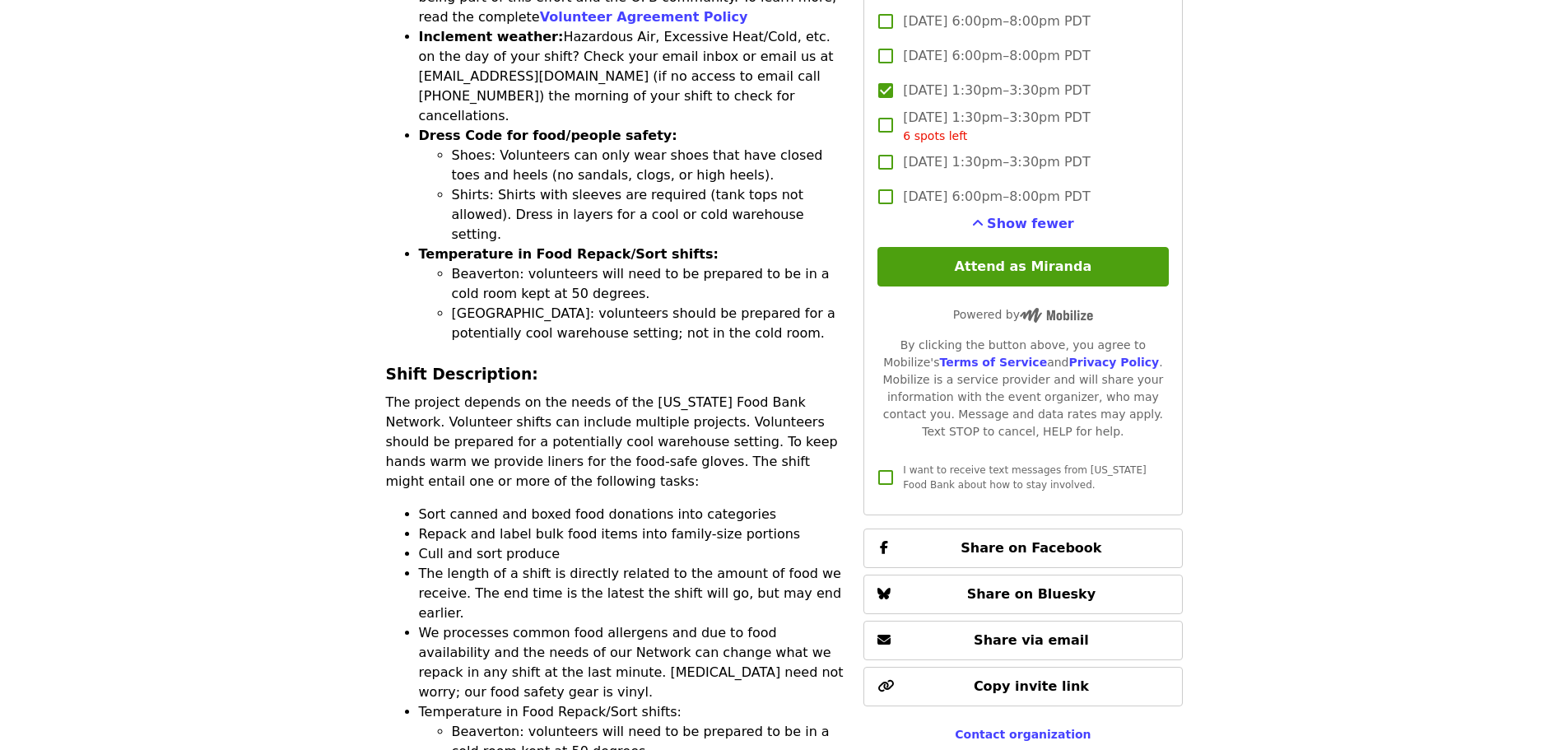
scroll to position [1071, 0]
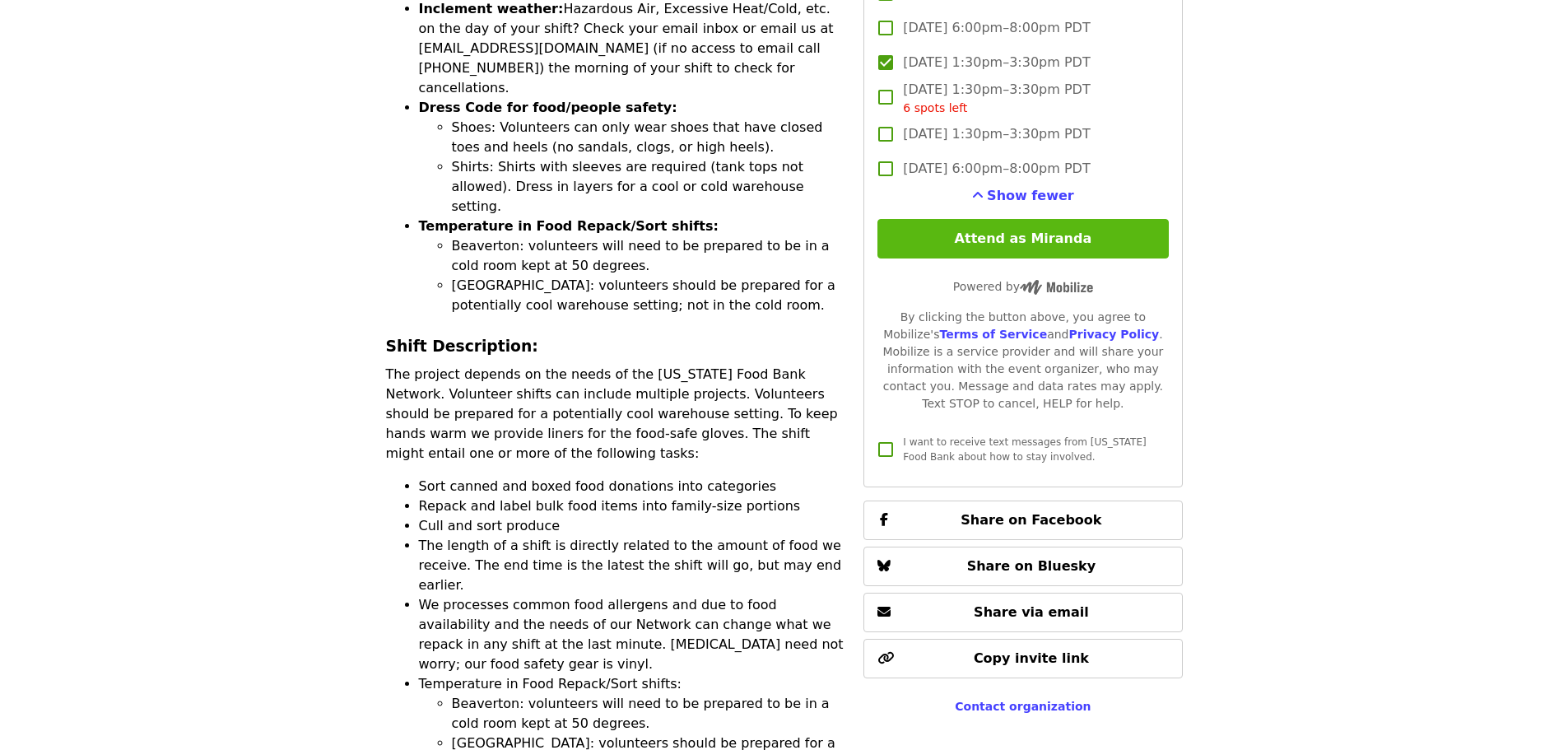
click at [1043, 232] on button "Attend as Miranda" at bounding box center [1023, 239] width 291 height 40
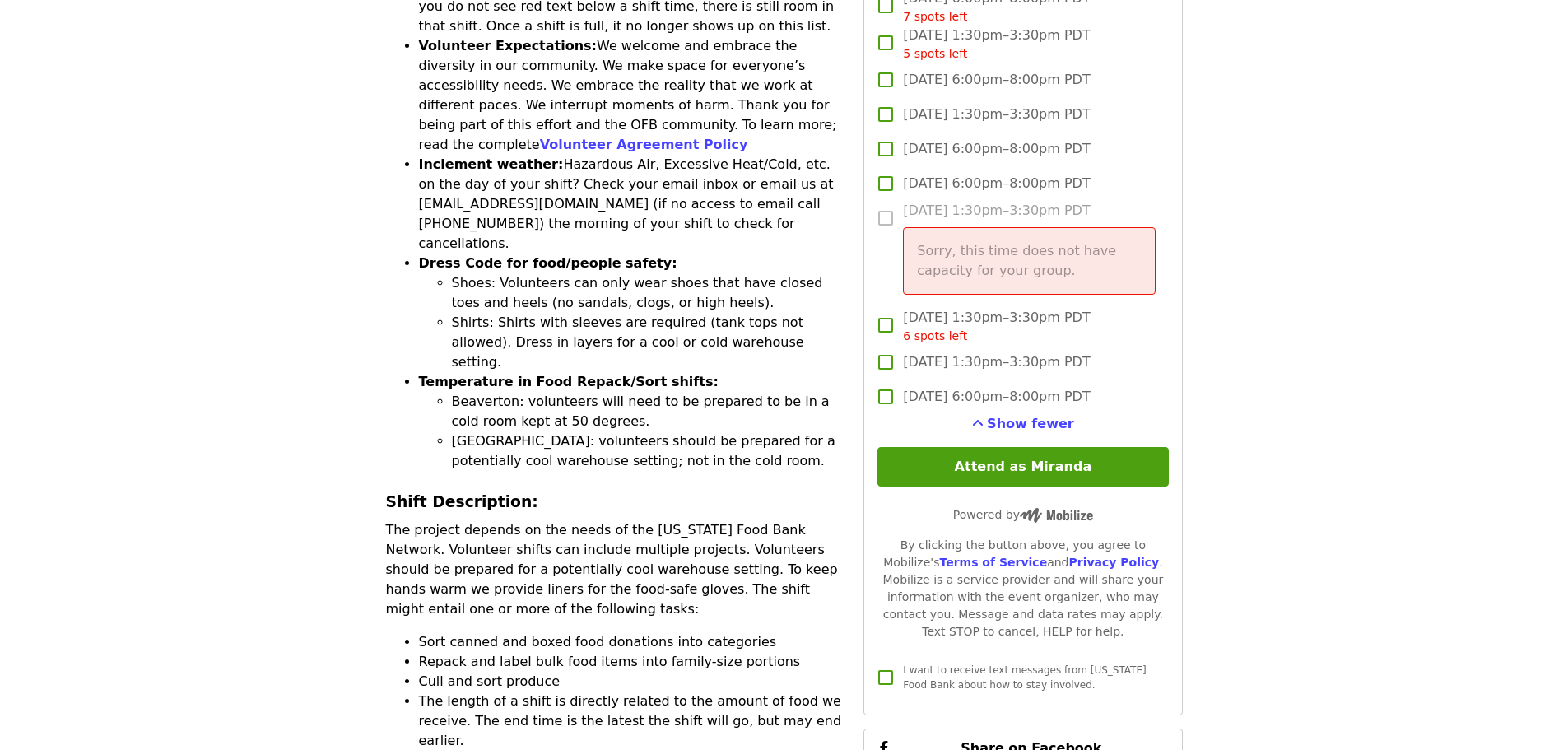
scroll to position [824, 0]
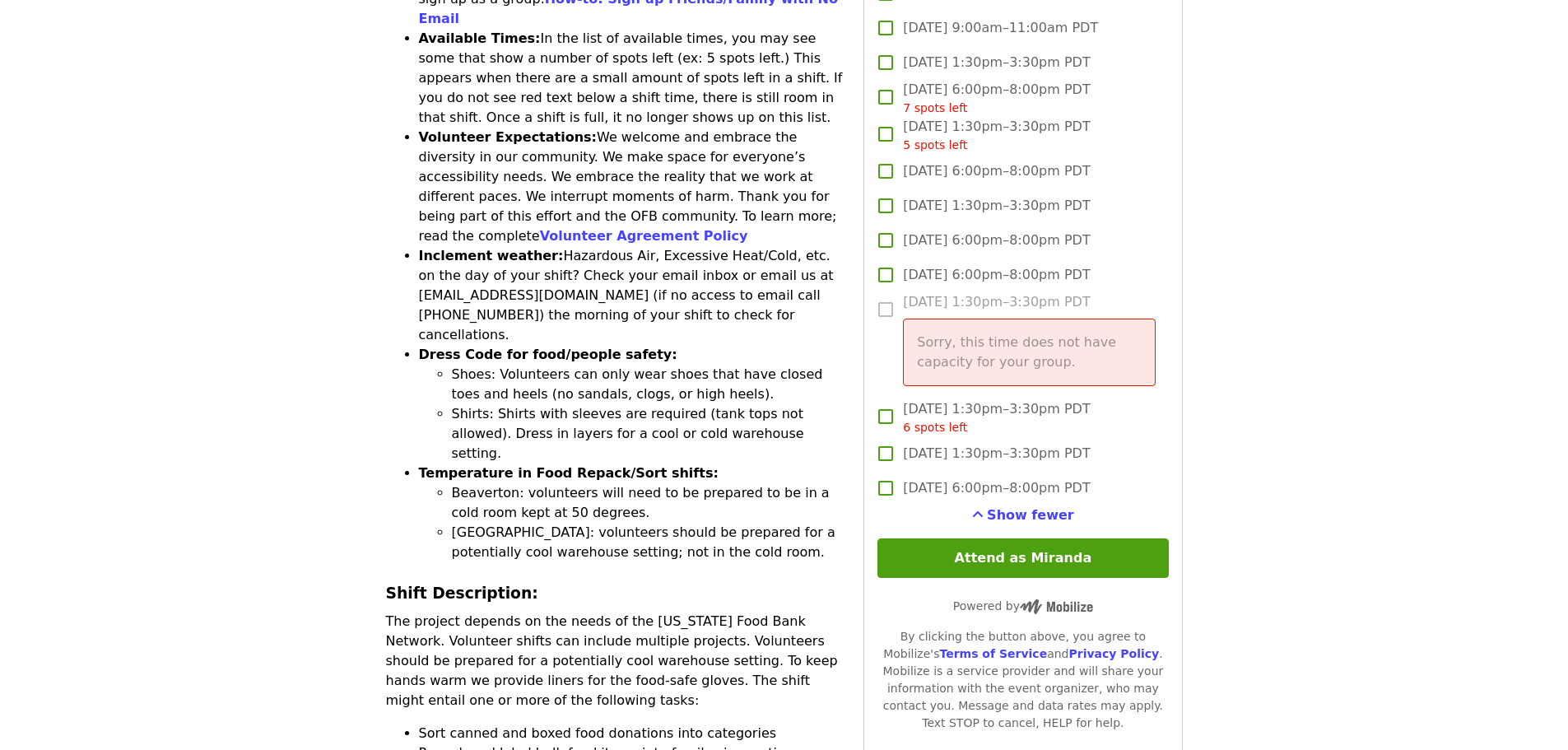
click at [950, 145] on span "5 spots left" at bounding box center [936, 145] width 64 height 13
click at [885, 304] on label "Fri, Sep 26, 1:30pm–3:30pm PDT Sorry, this time does not have capacity for your…" at bounding box center [1011, 346] width 286 height 107
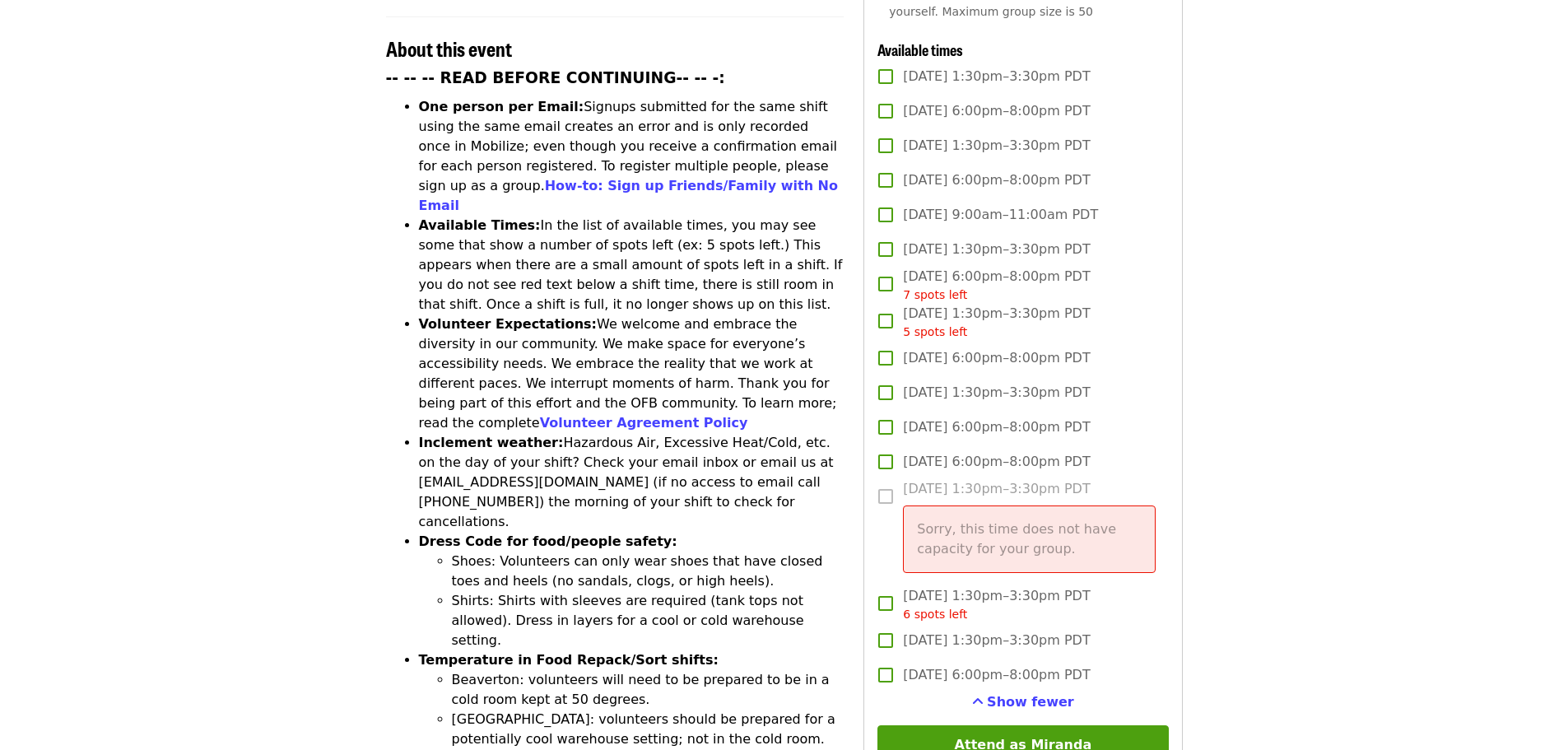
scroll to position [659, 0]
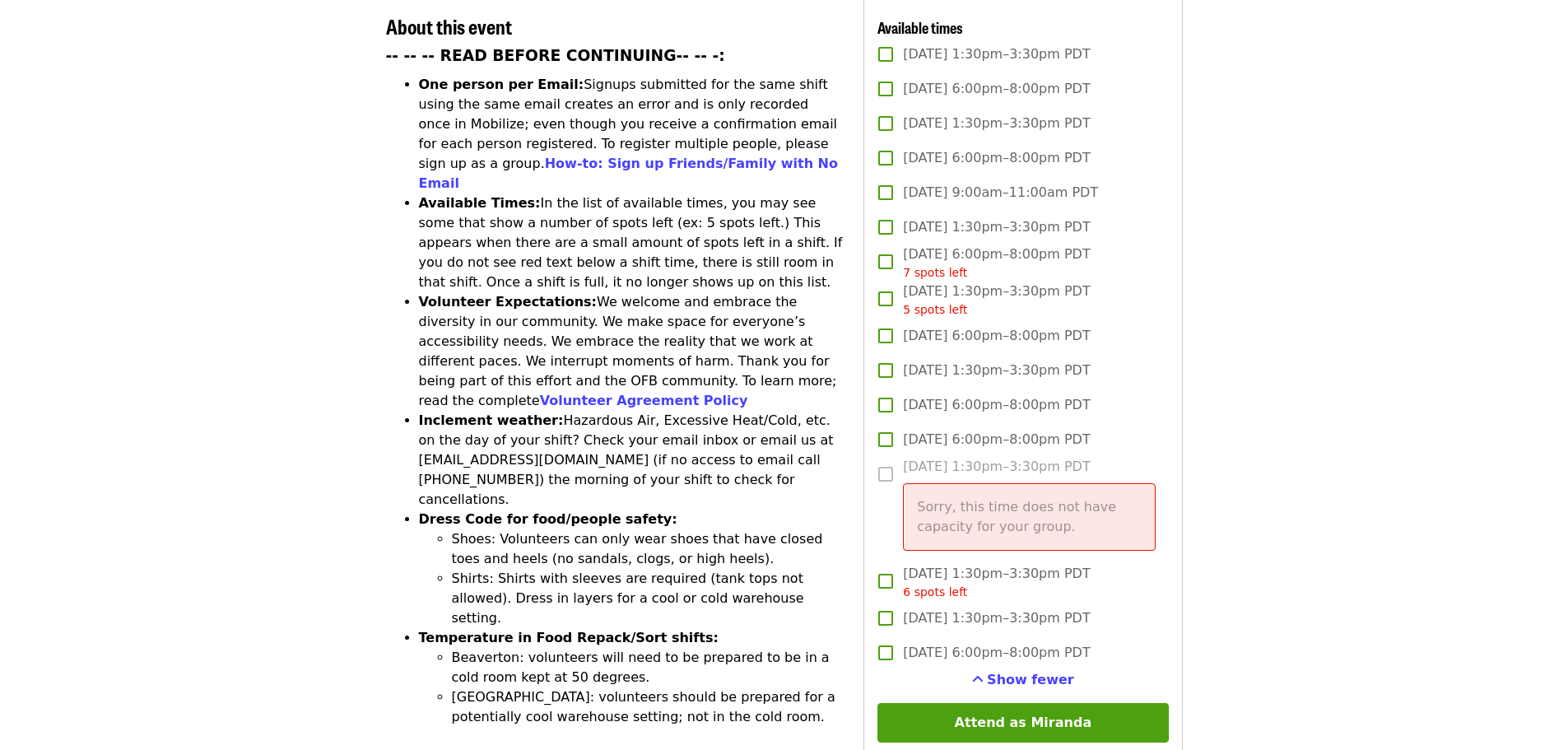
click at [1019, 520] on p "Sorry, this time does not have capacity for your group." at bounding box center [1029, 518] width 224 height 40
